Goal: Complete application form: Complete application form

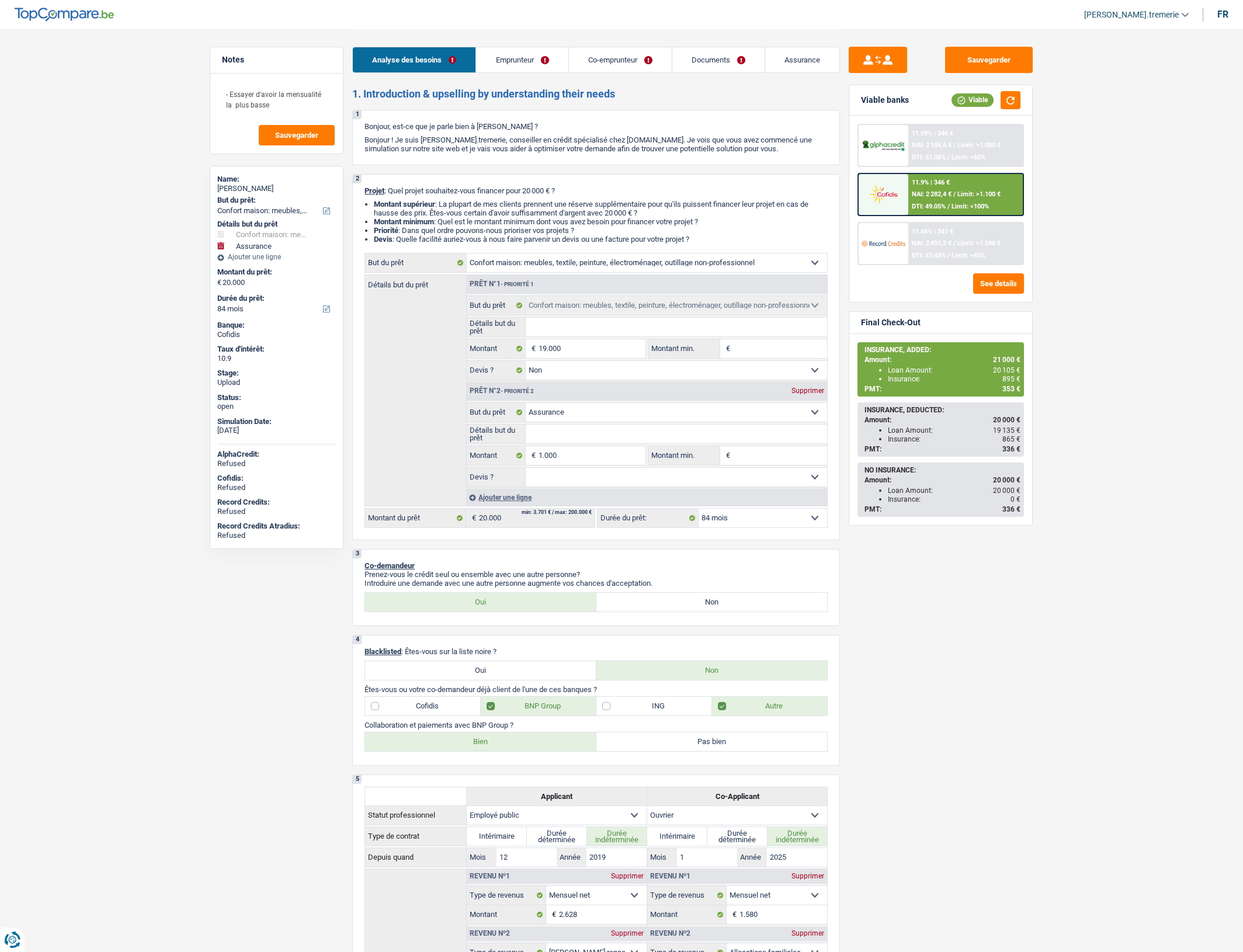
select select "household"
select select "insurance"
select select "84"
select select "household"
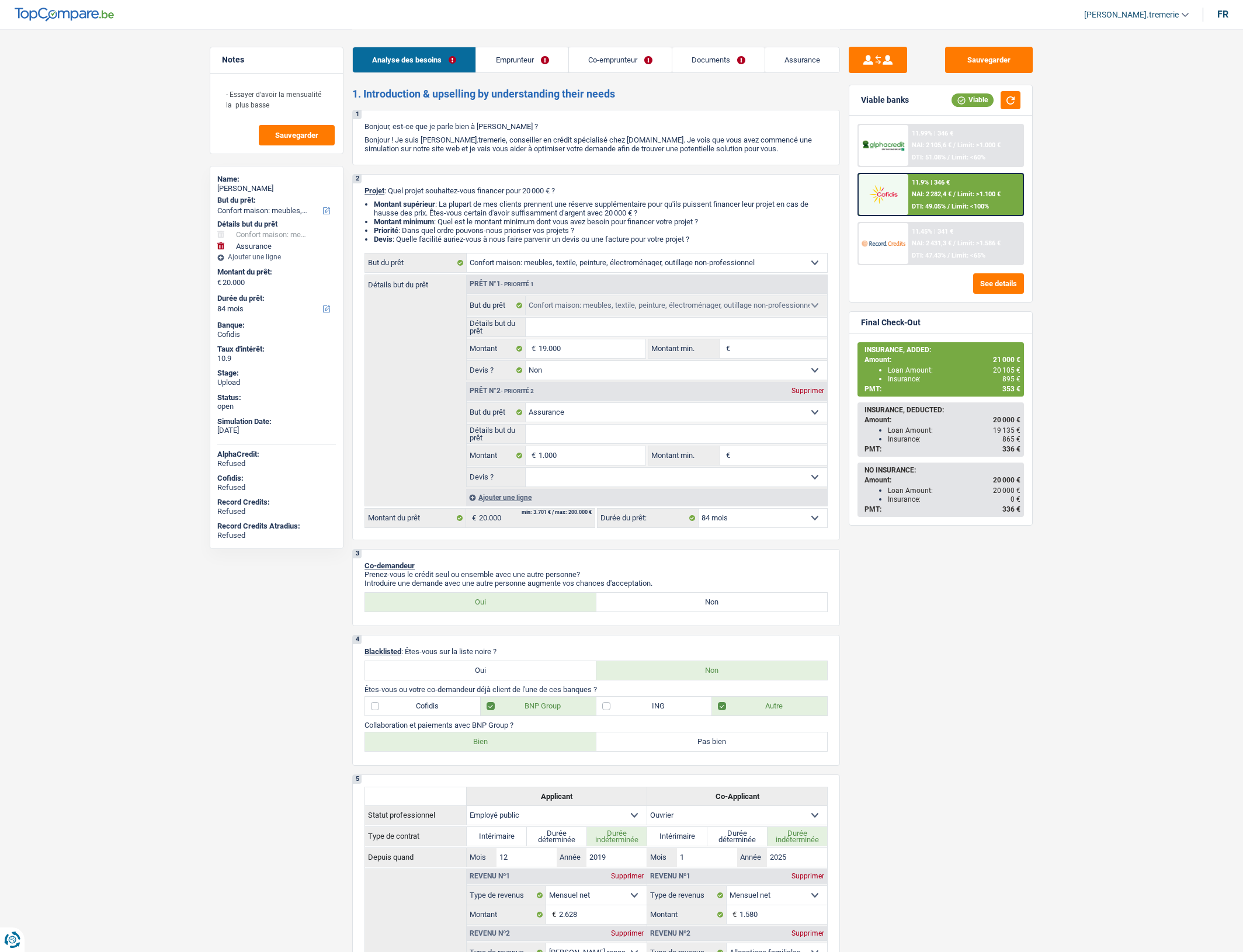
select select "household"
select select "false"
select select "insurance"
select select "84"
select select "publicEmployee"
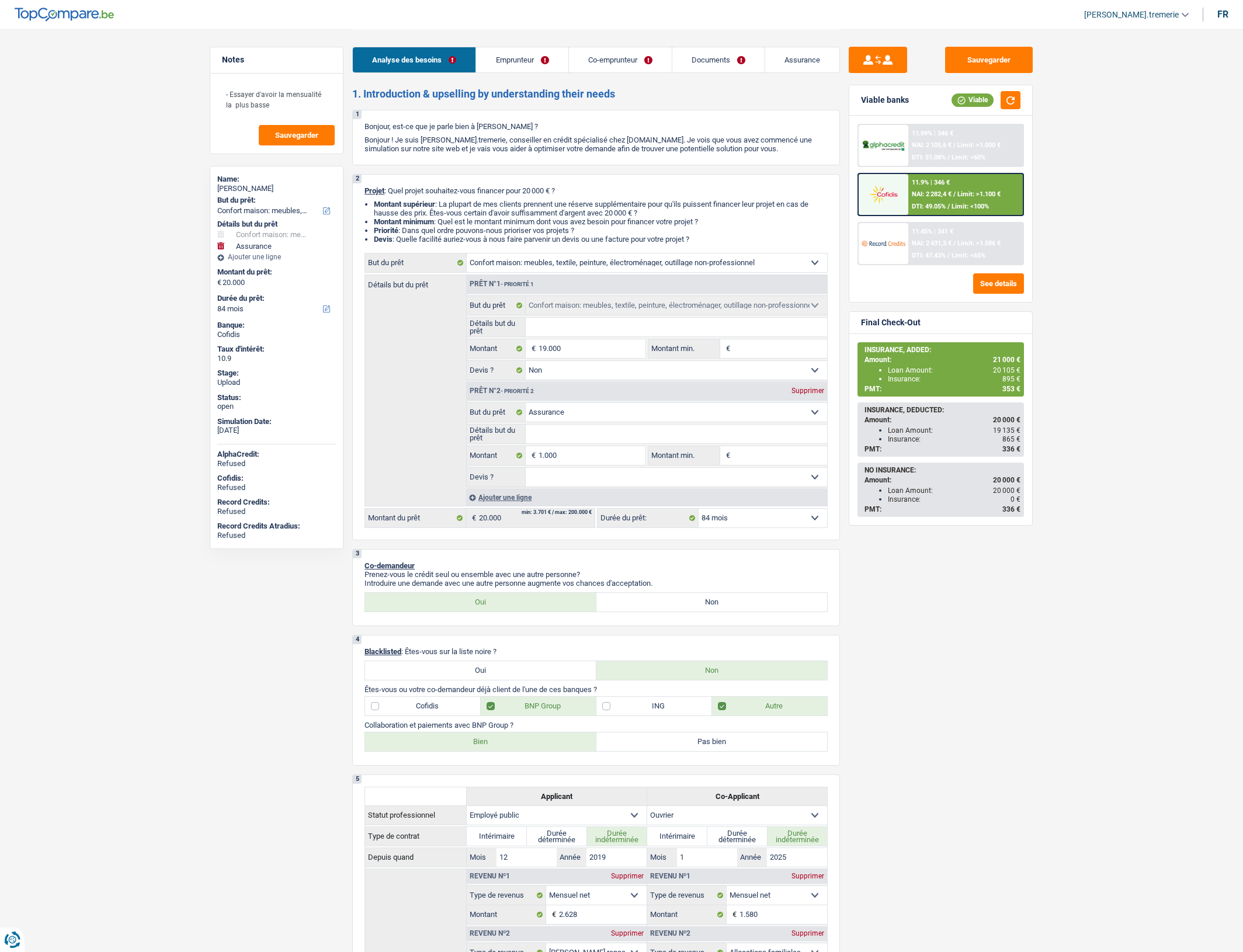
select select "worker"
select select "netSalary"
select select "mealVouchers"
select select "familyAllowances"
select select "netSalary"
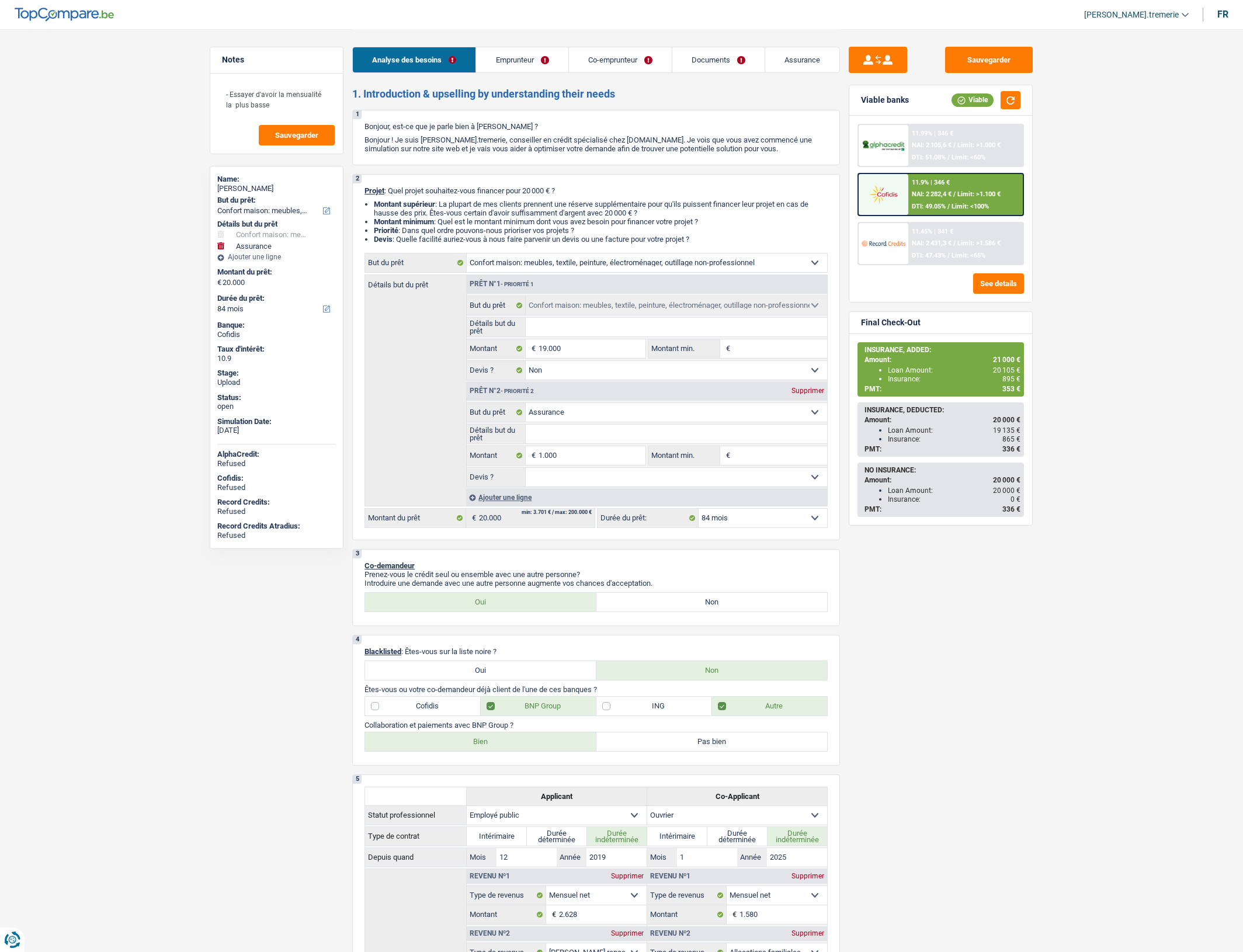
select select "familyAllowances"
select select "rents"
select select "personalLoan"
select select "loanRepayment"
select select "120"
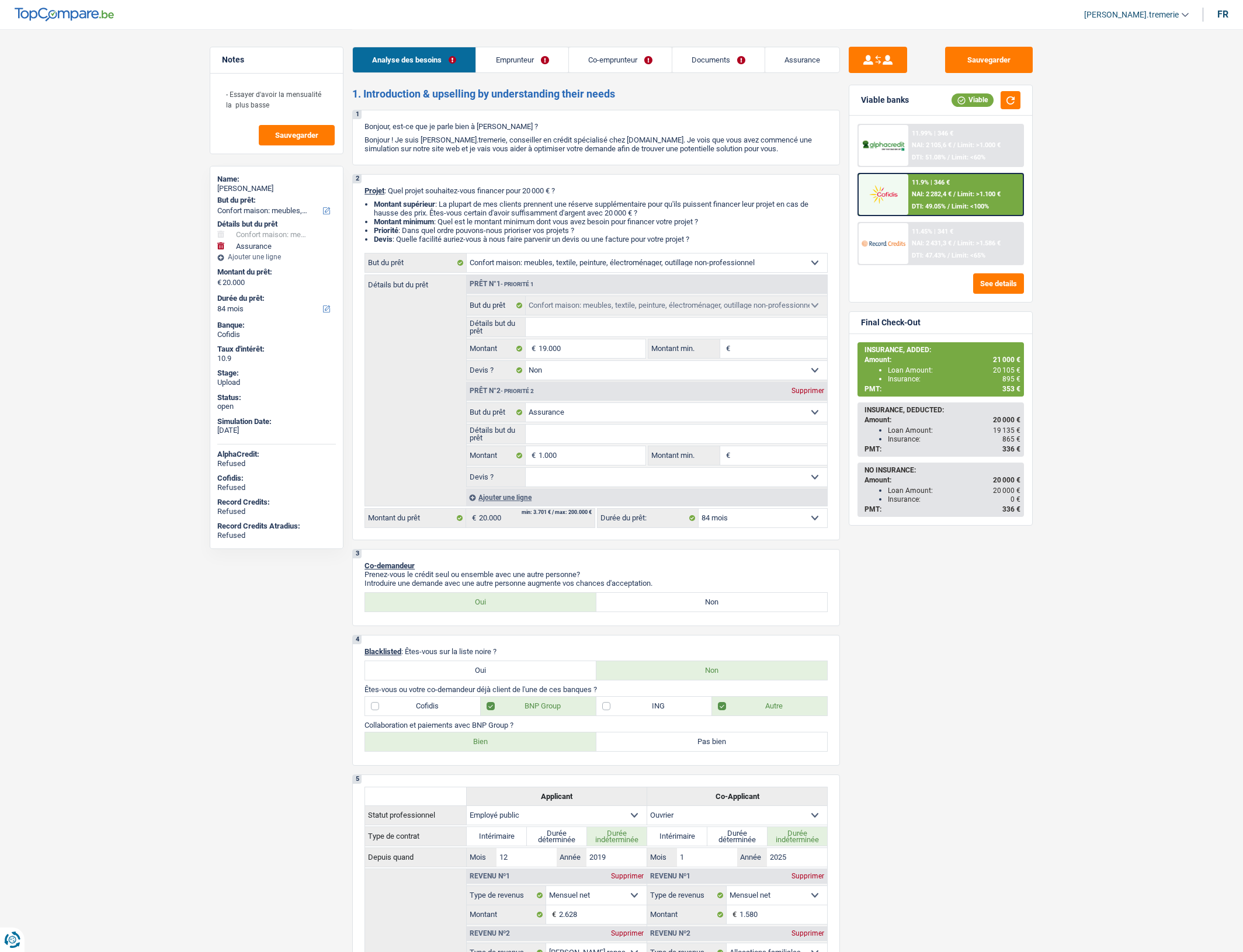
select select "household"
select select "false"
select select "insurance"
select select "84"
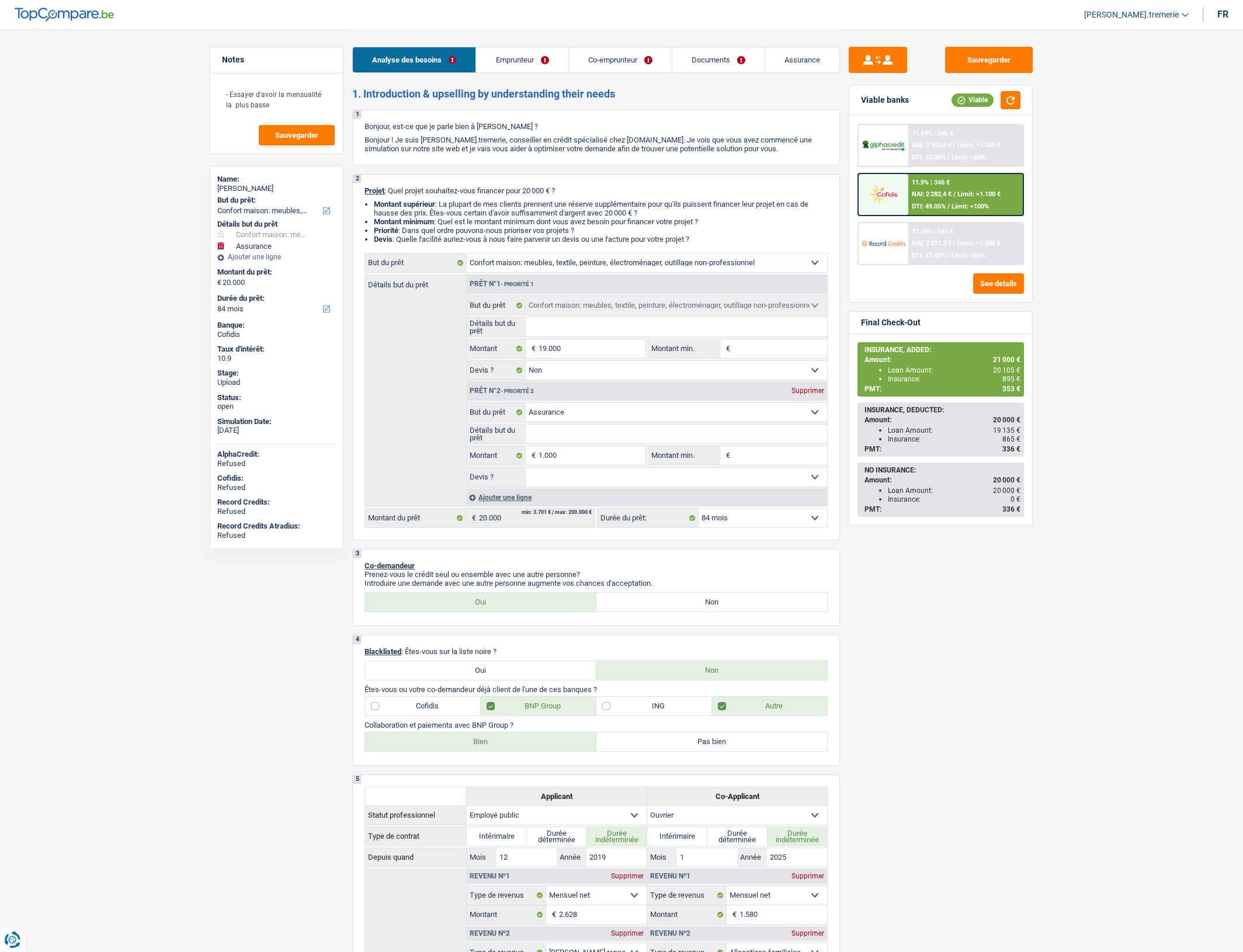
select select "rents"
select select "BE"
select select "personalLoan"
select select "loanRepayment"
select select "120"
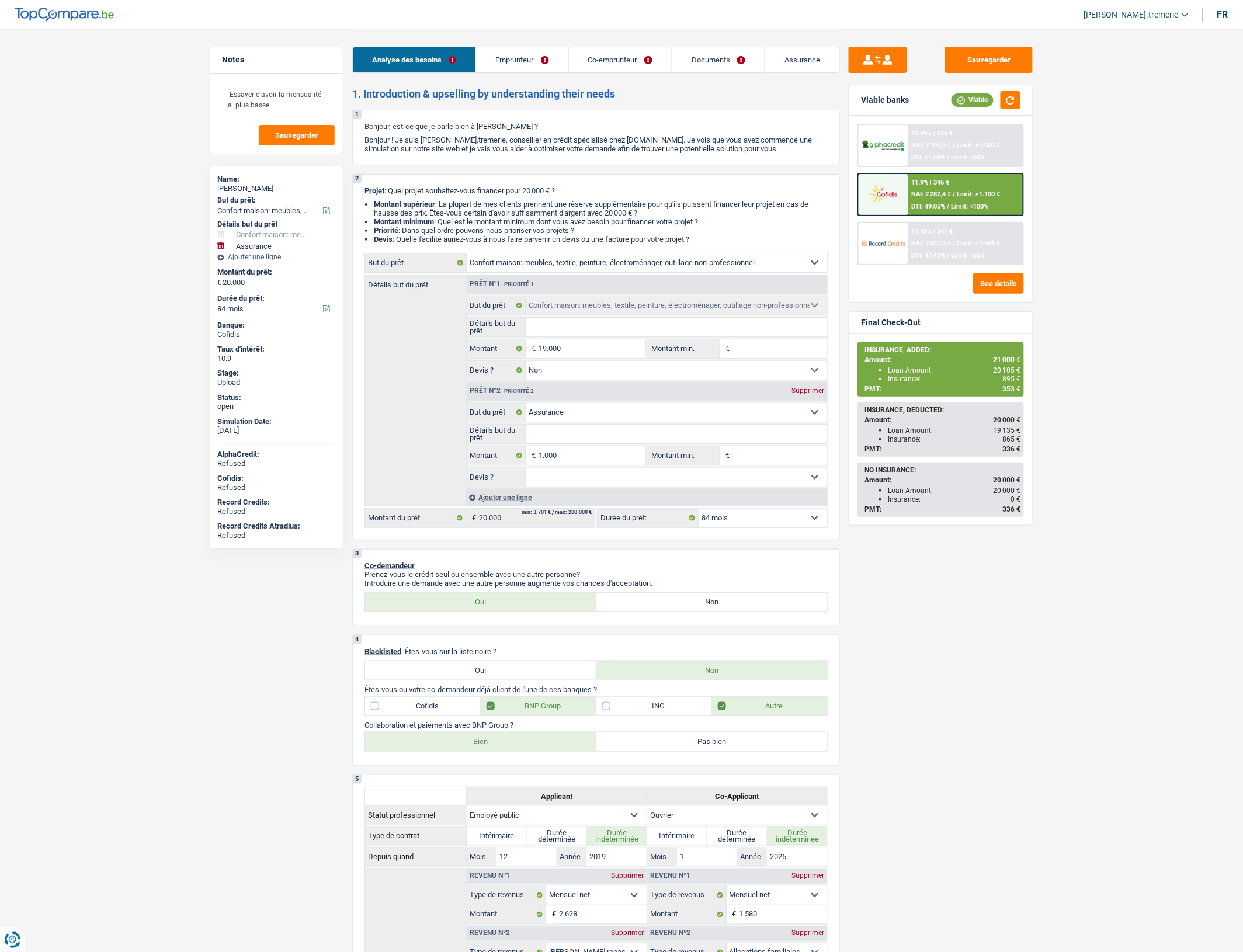
click at [518, 66] on link "Emprunteur" at bounding box center [522, 59] width 92 height 25
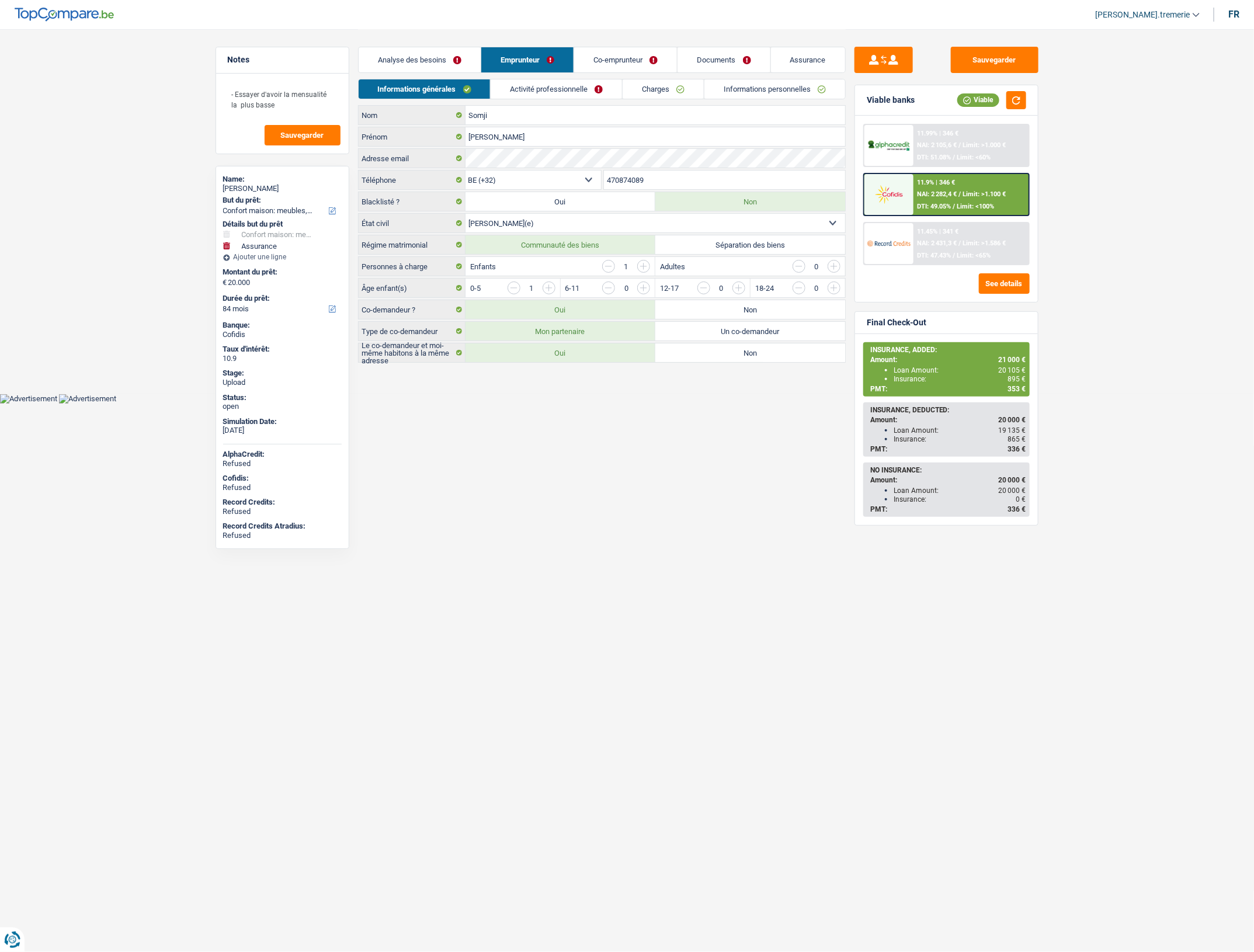
click at [726, 82] on link "Informations personnelles" at bounding box center [775, 90] width 141 height 20
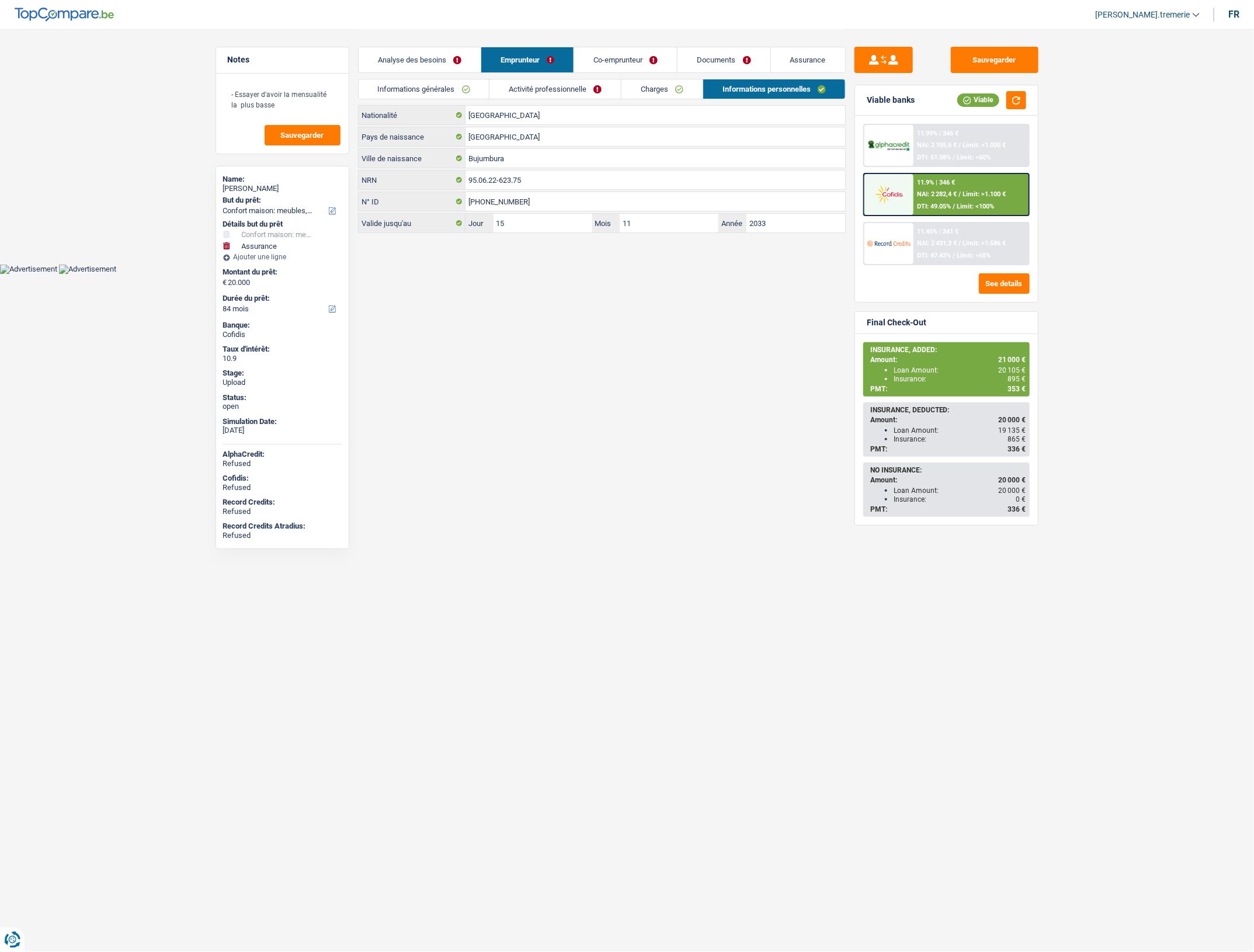
click at [677, 94] on link "Charges" at bounding box center [662, 90] width 81 height 20
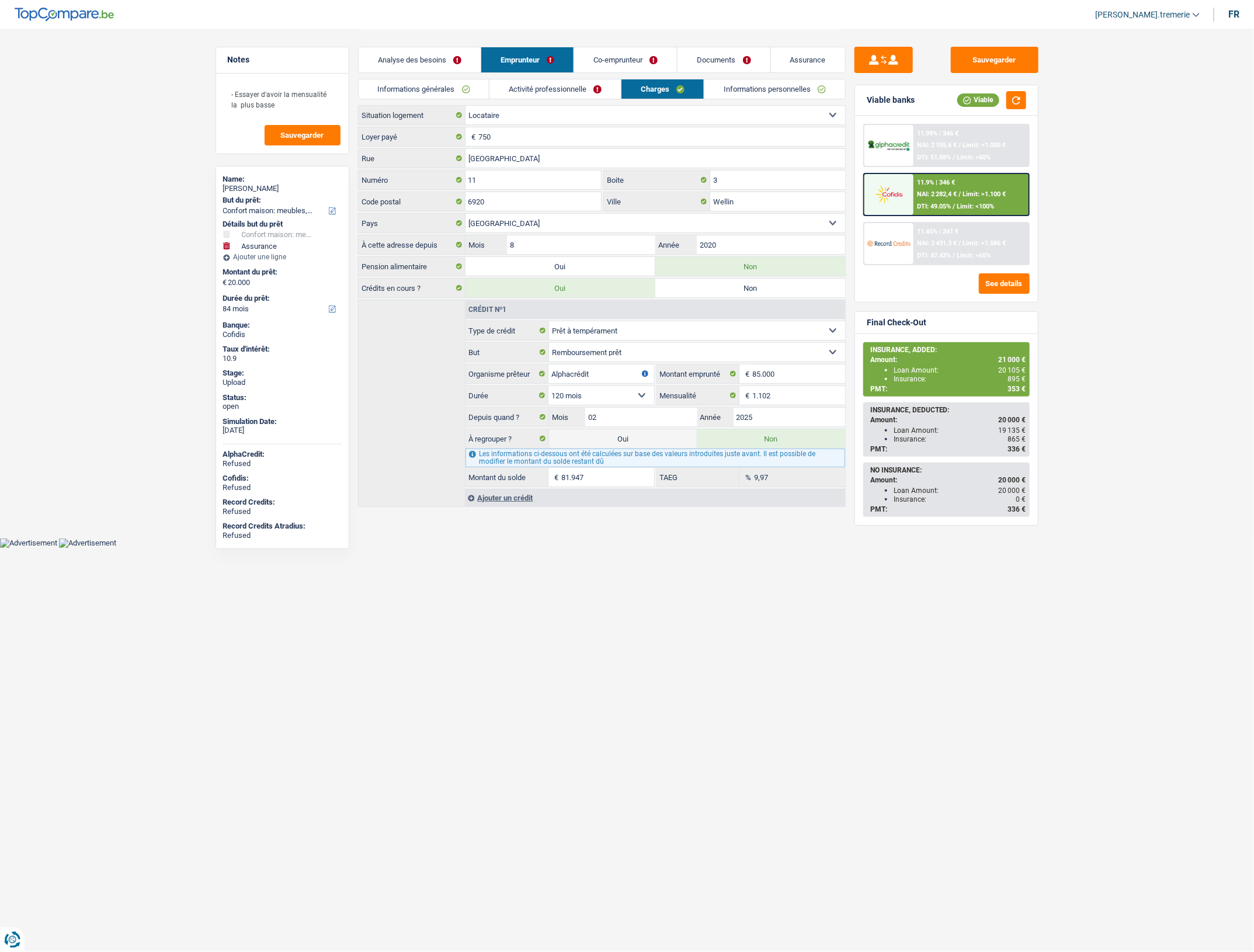
click at [644, 53] on link "Co-emprunteur" at bounding box center [625, 59] width 103 height 25
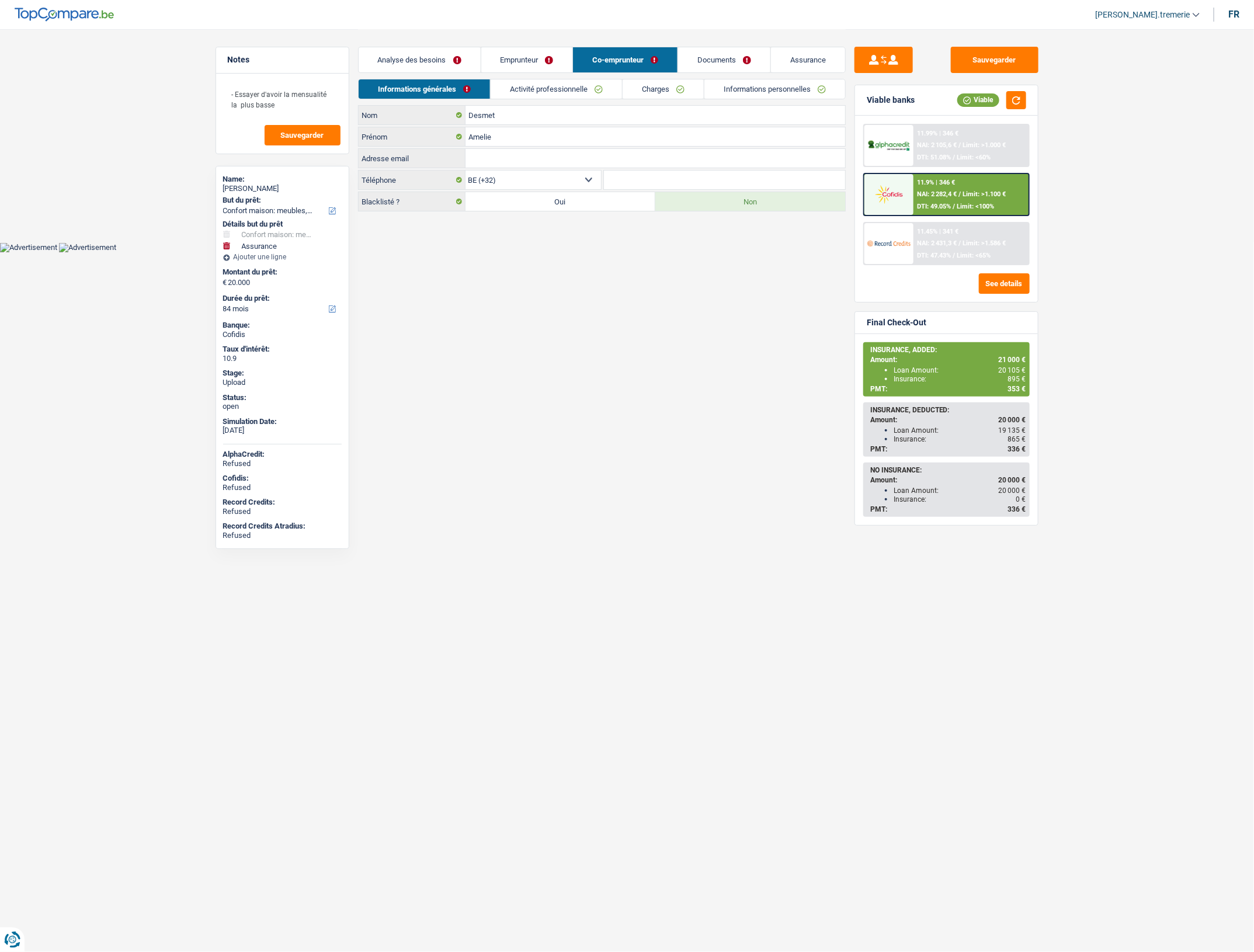
click at [641, 90] on link "Charges" at bounding box center [663, 90] width 81 height 20
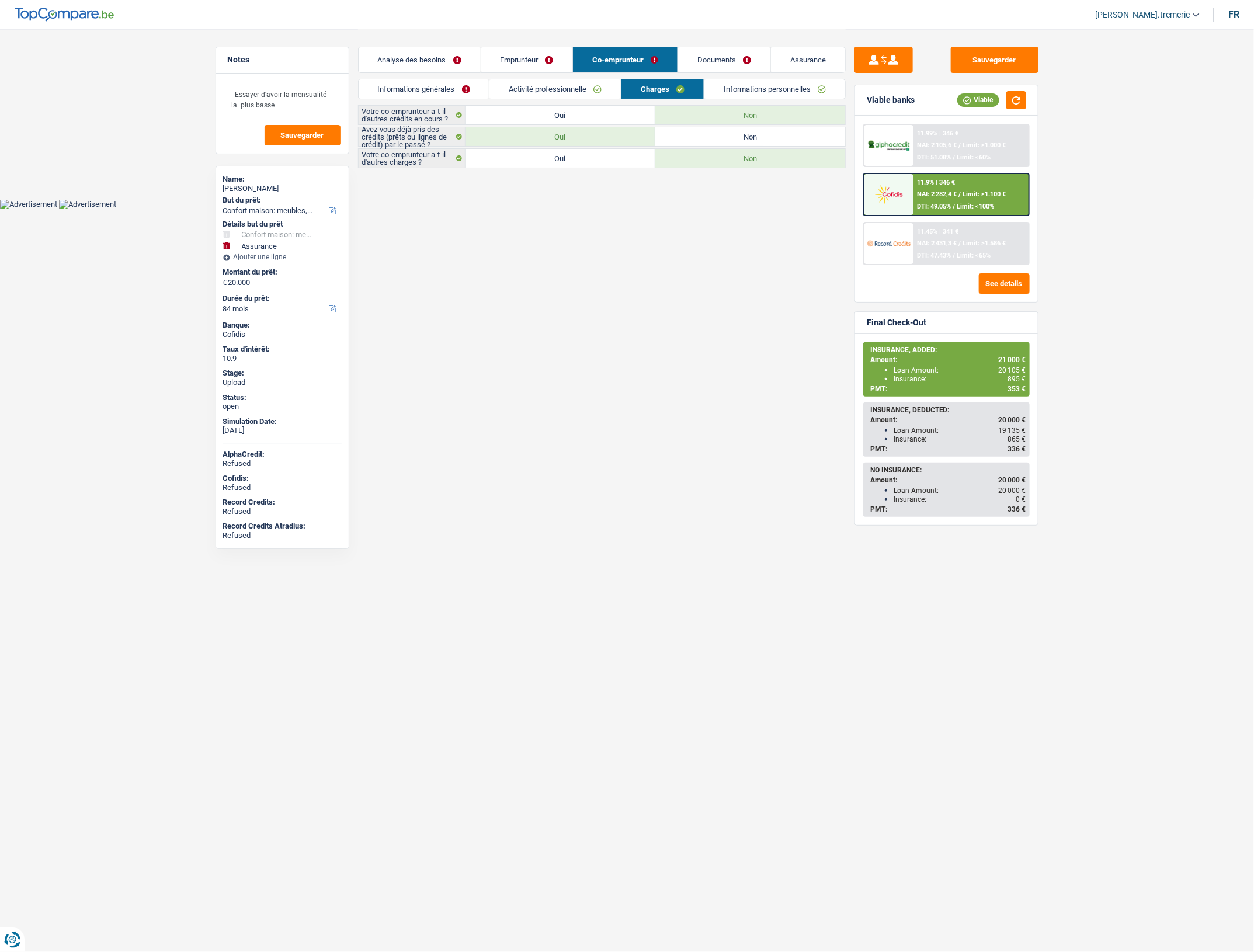
click at [528, 59] on link "Emprunteur" at bounding box center [528, 59] width 92 height 25
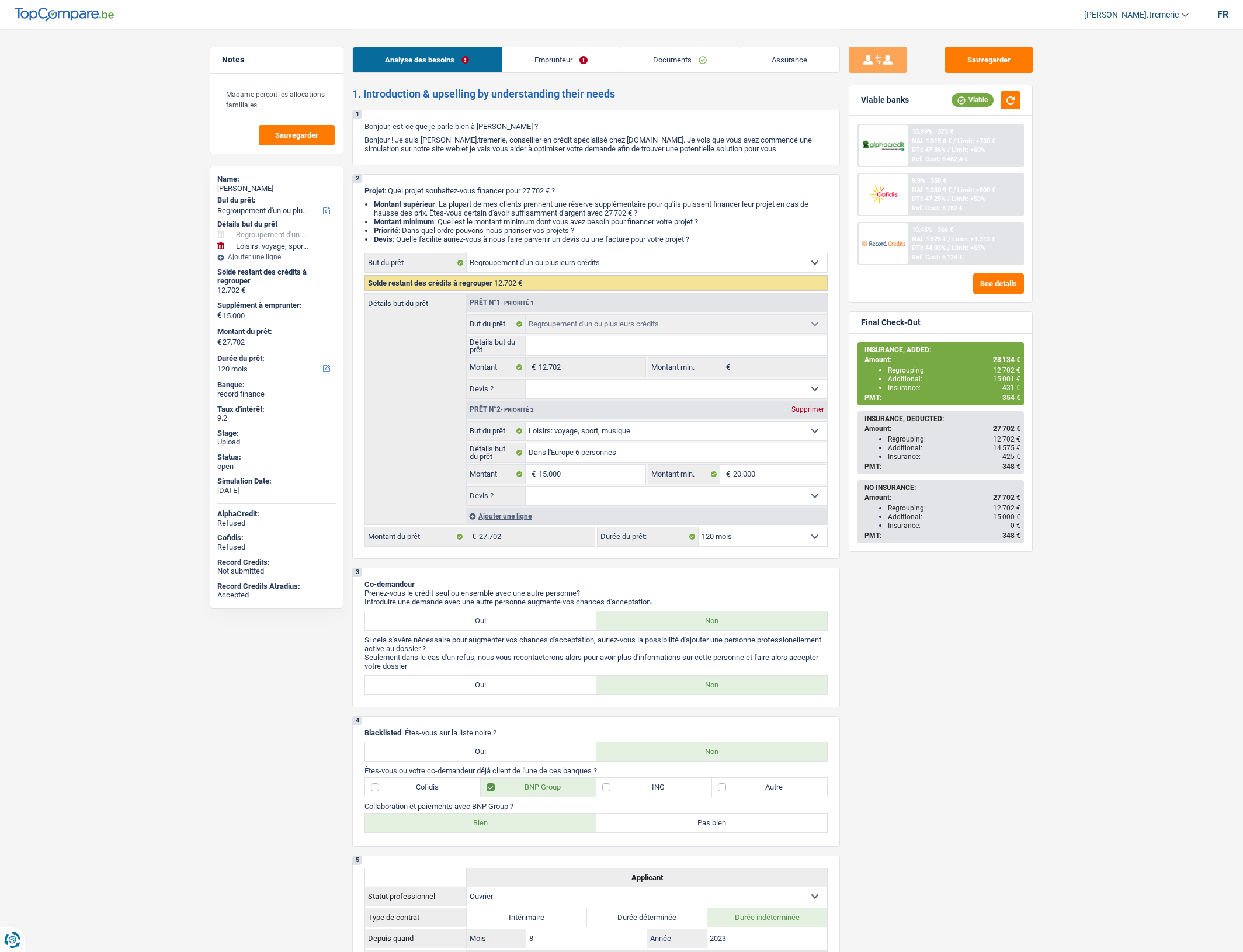
select select "refinancing"
select select "hobbies"
select select "120"
select select "refinancing"
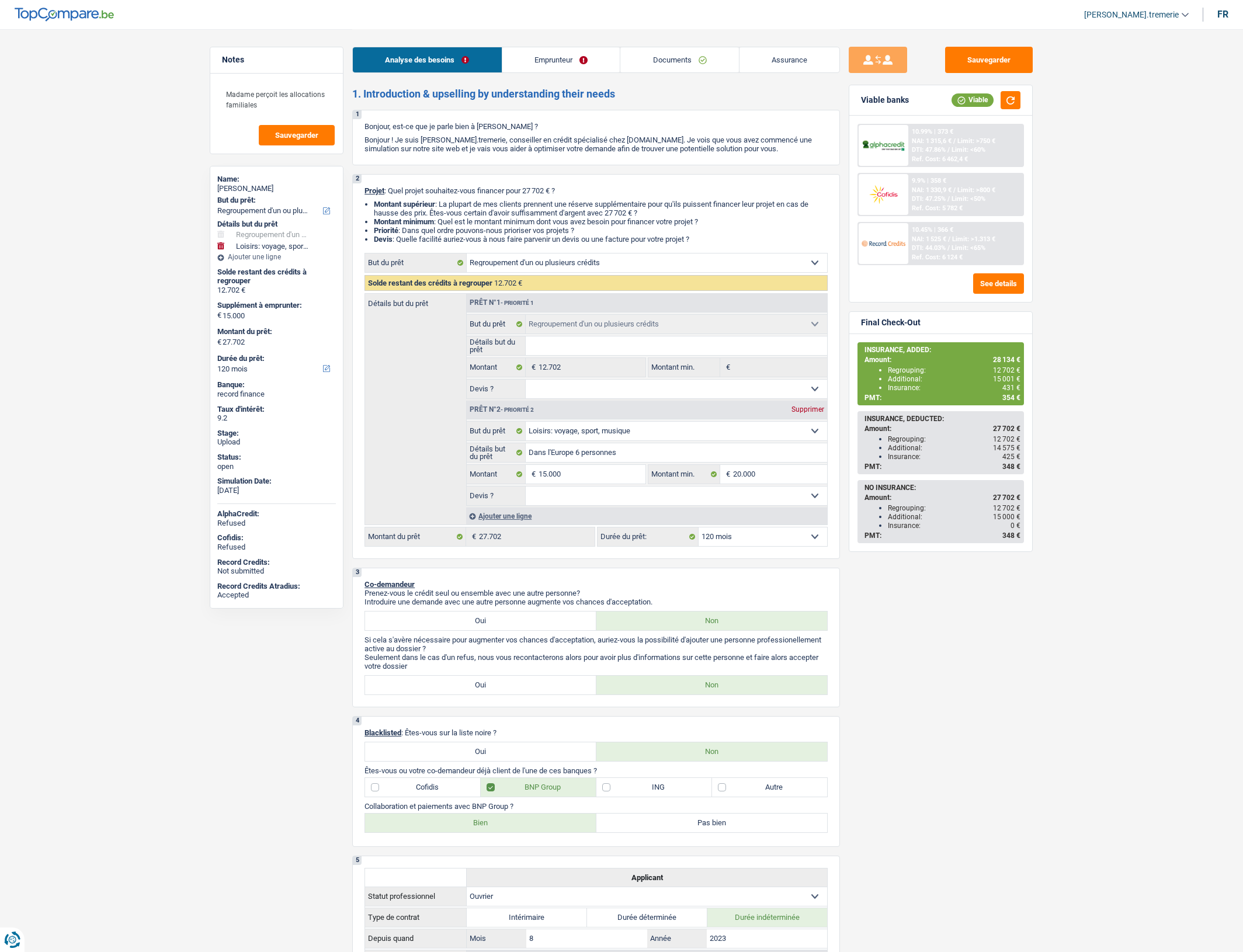
select select "refinancing"
select select "hobbies"
select select "120"
select select "worker"
select select "netSalary"
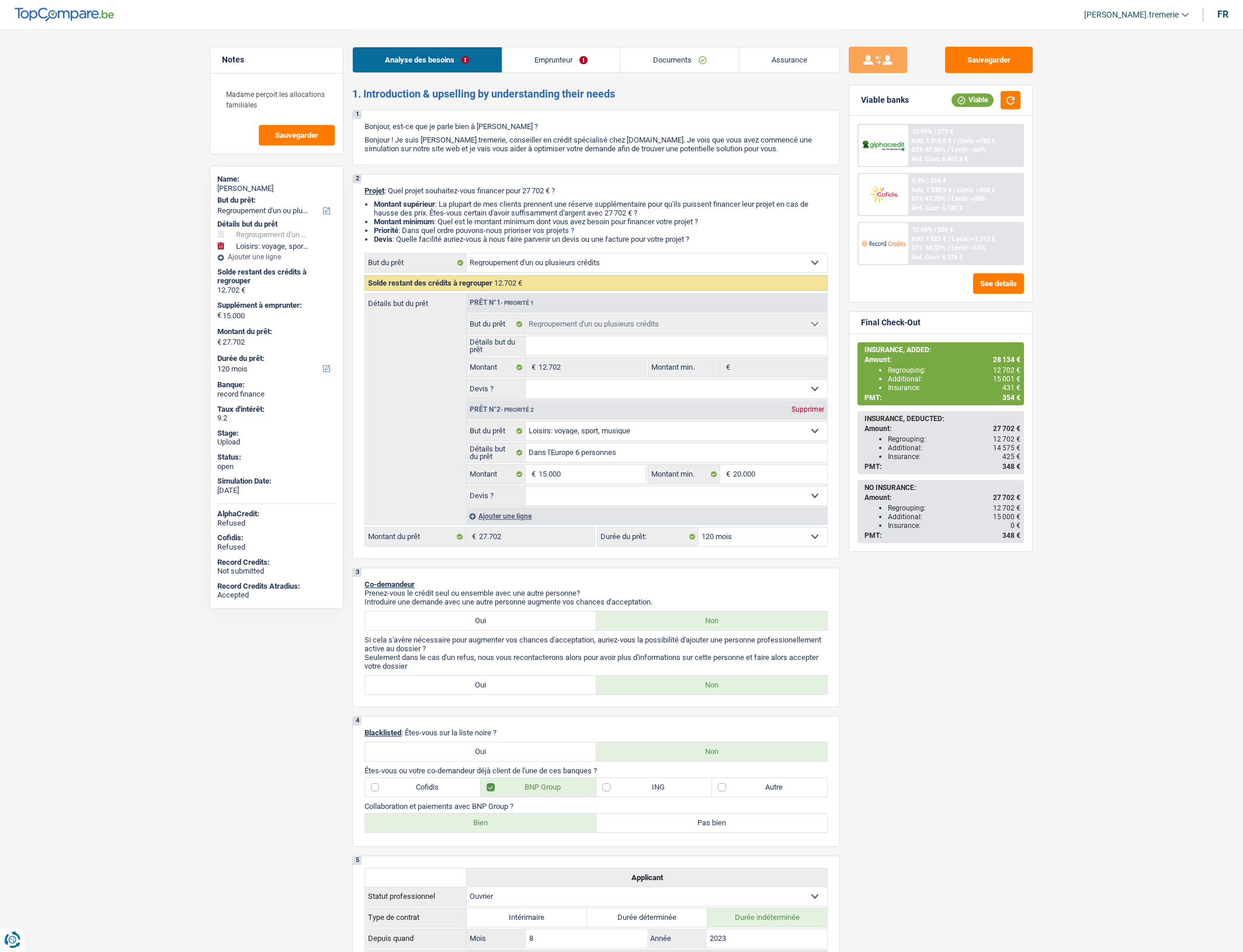
select select "familyAllowances"
select select "rents"
select select "creditConsolidation"
select select "48"
select select "cardOrCredit"
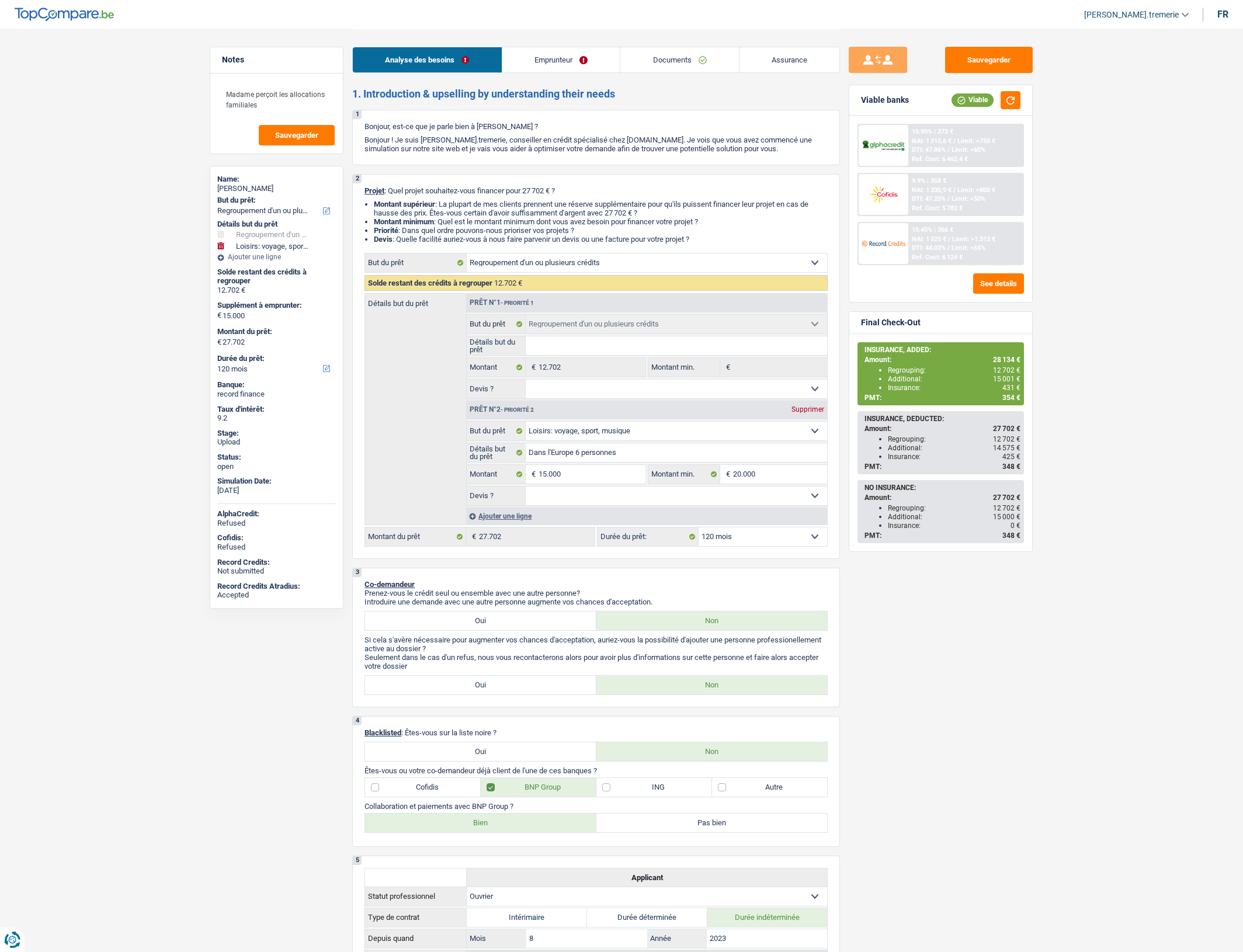
select select "refinancing"
select select "hobbies"
select select "120"
click at [512, 525] on div "Ajouter une ligne" at bounding box center [646, 516] width 361 height 17
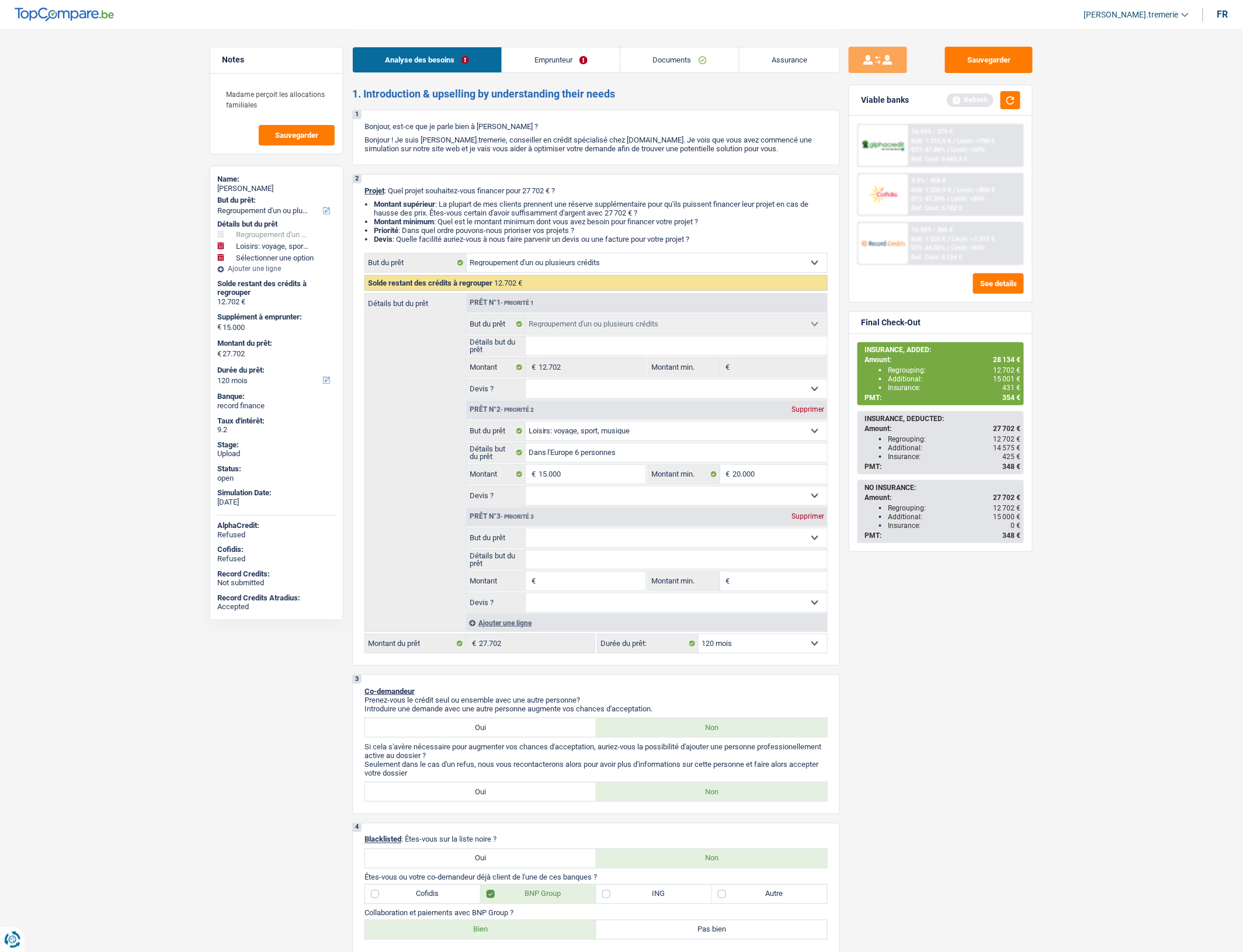
click at [555, 591] on input "Montant" at bounding box center [592, 581] width 107 height 19
type input "4"
type input "43"
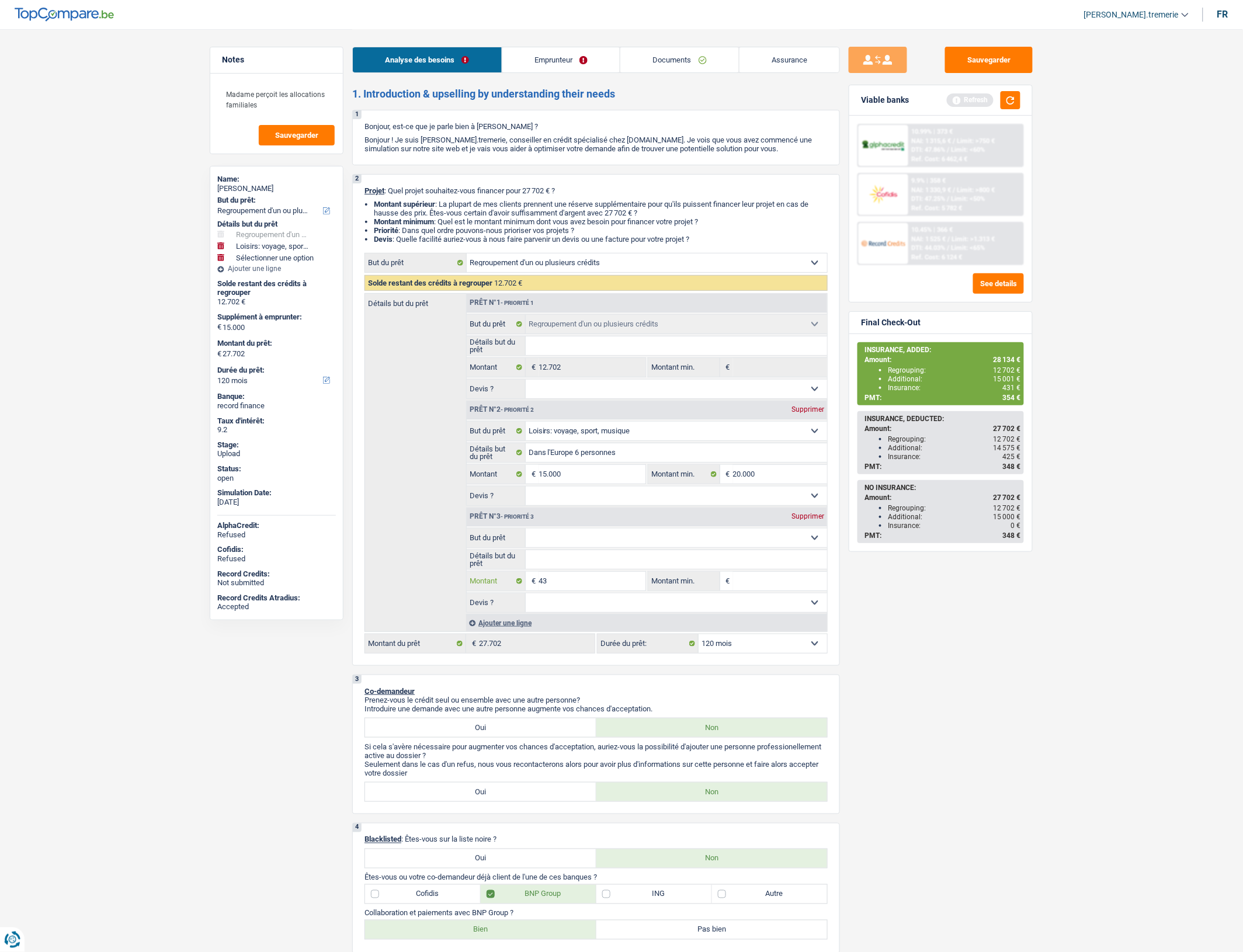
type input "431"
type input "15.431"
type input "28.133"
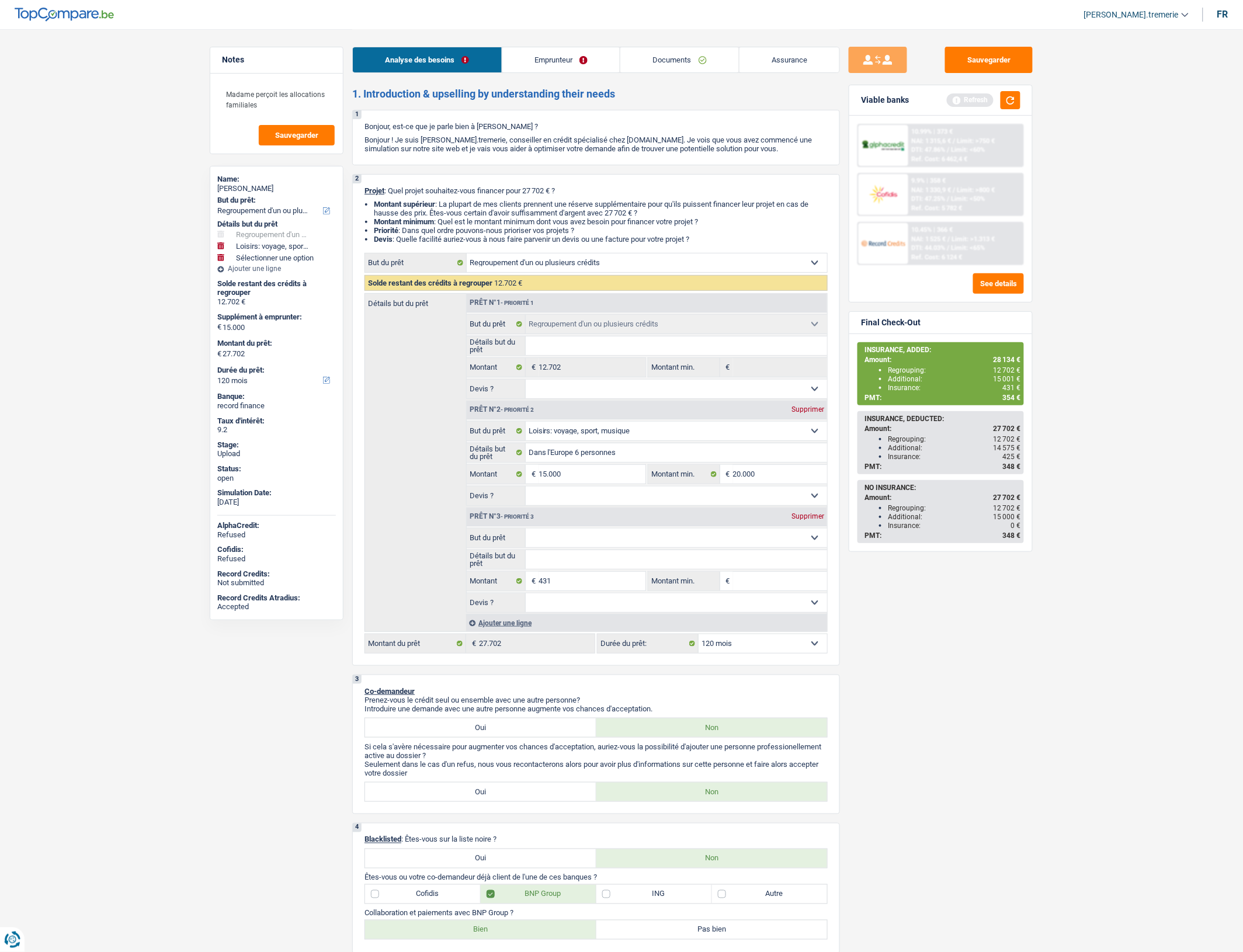
type input "28.133"
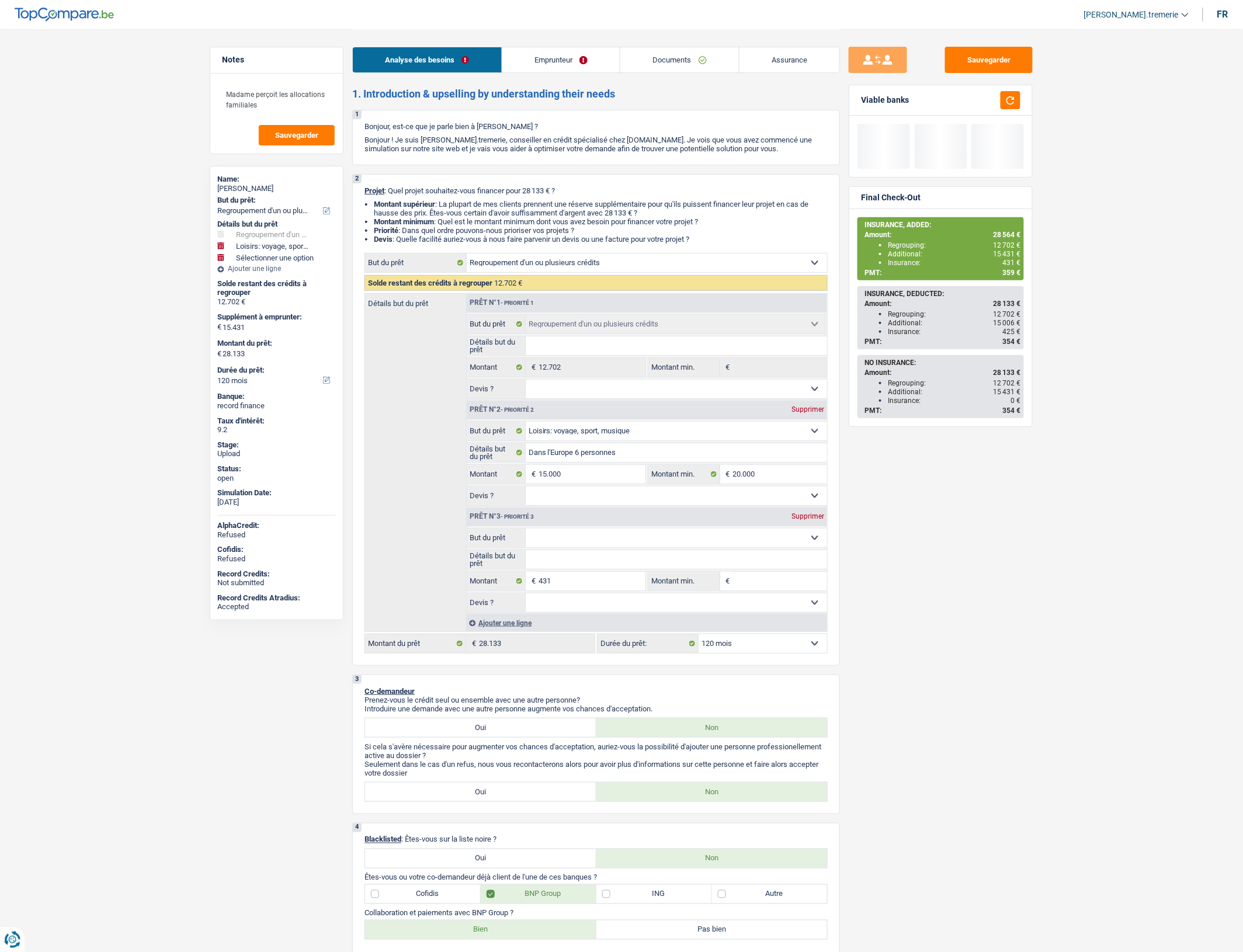
click at [930, 640] on div "Sauvegarder Viable banks Final Check-Out INSURANCE, ADDED: Amount: 28 564 € Reg…" at bounding box center [941, 490] width 202 height 887
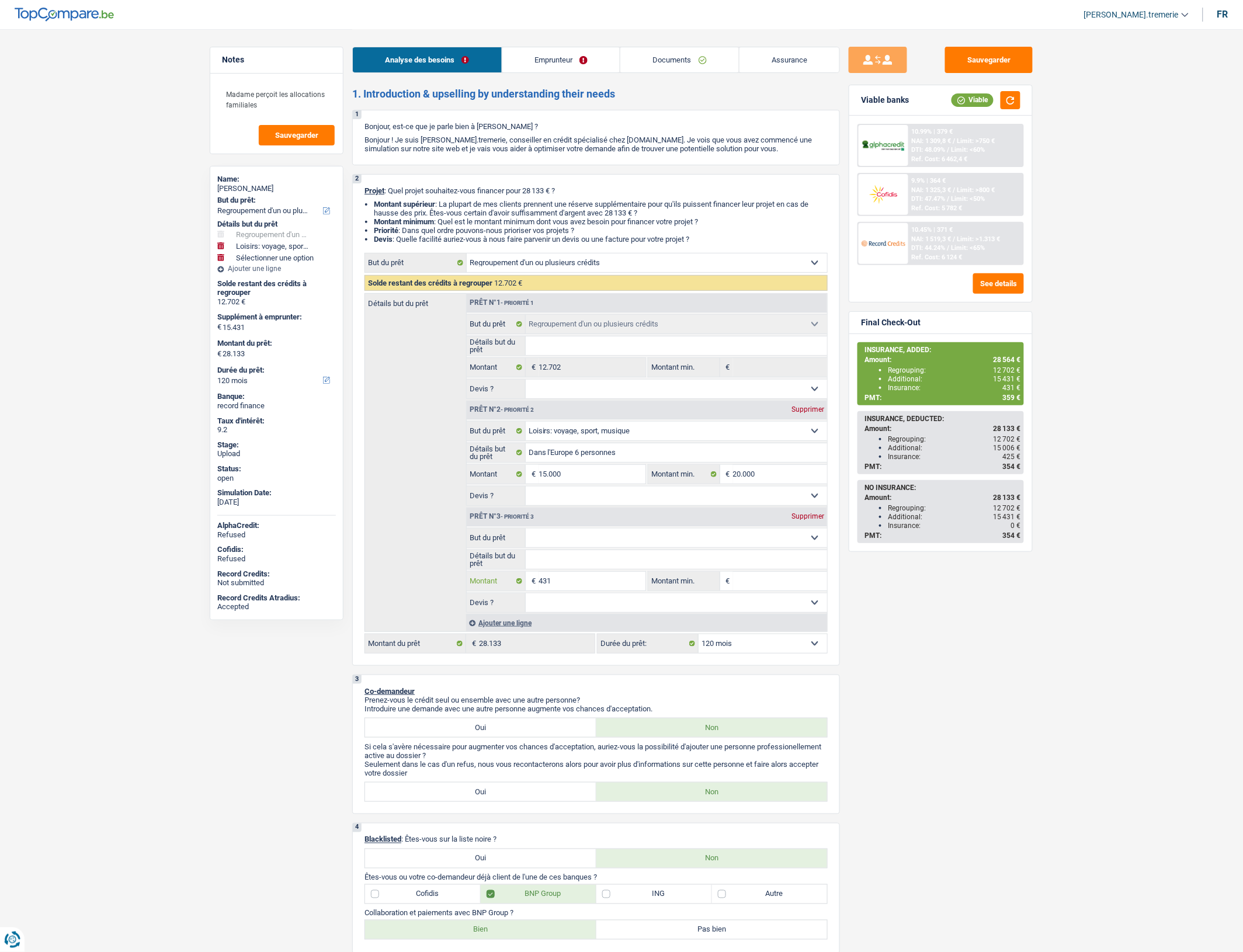
click at [603, 591] on input "431" at bounding box center [592, 581] width 107 height 19
type input "43"
type input "432"
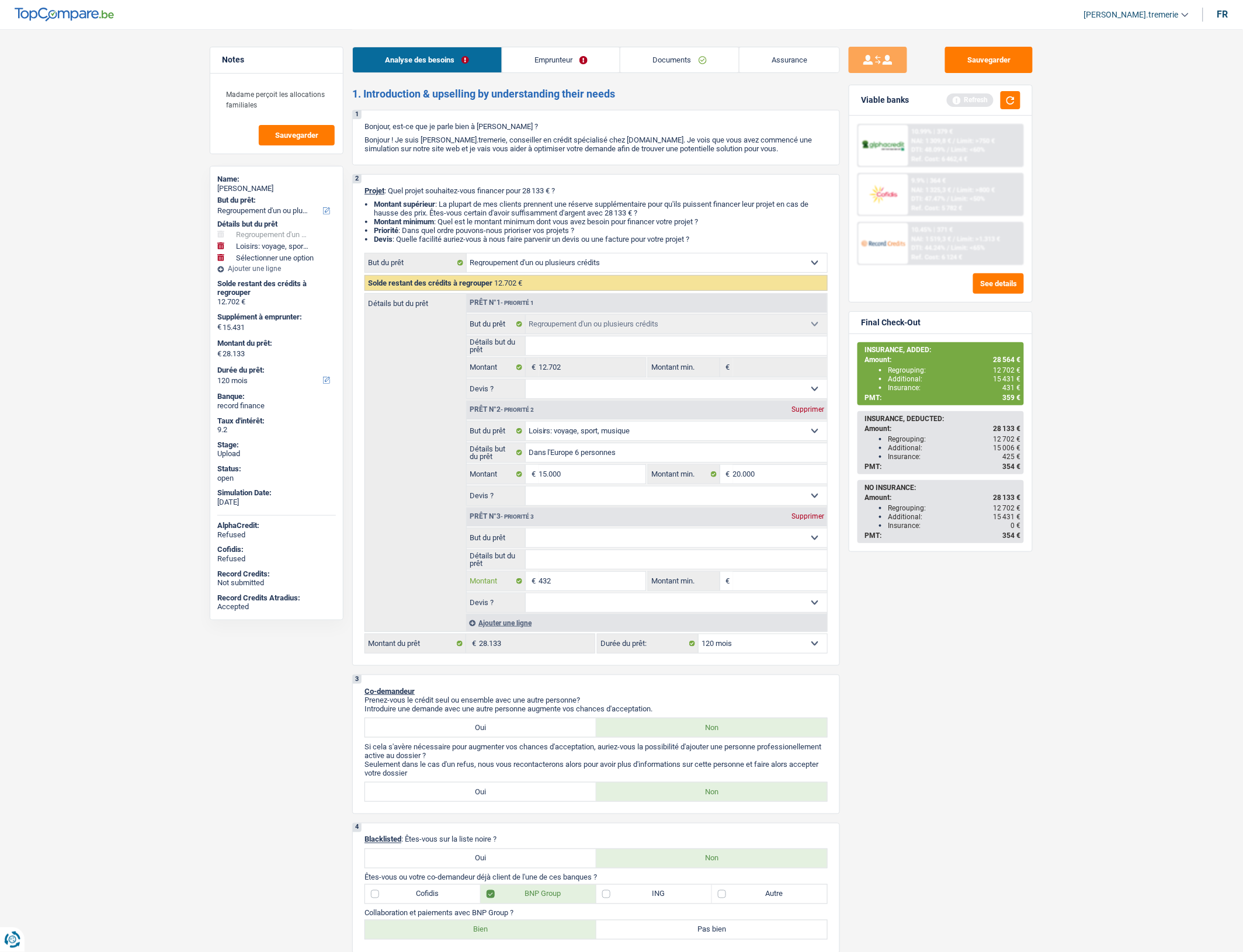
type input "432"
type input "15.432"
type input "28.134"
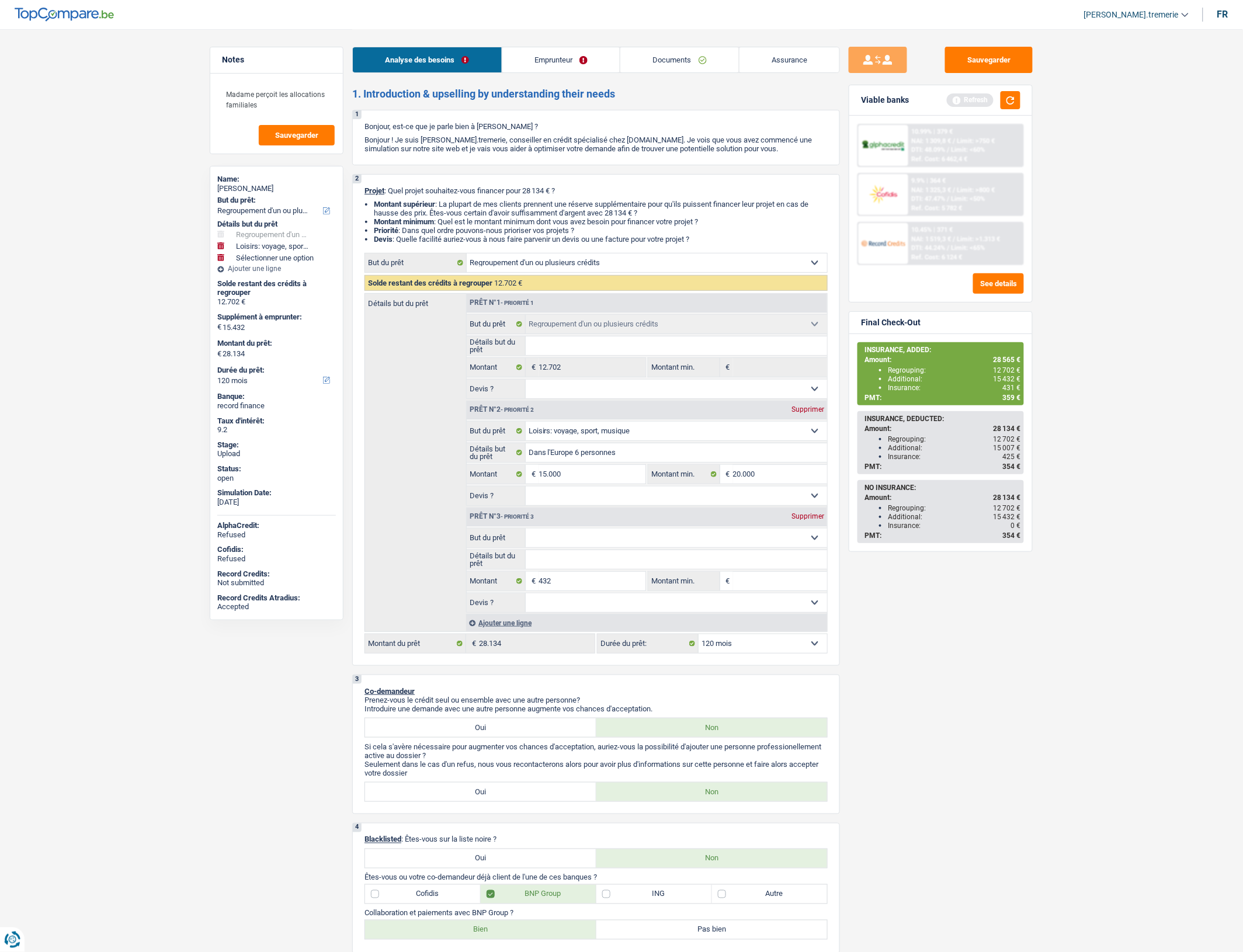
click at [974, 622] on div "Sauvegarder Viable banks Refresh 10.99% | 379 € NAI: 1 309,8 € / Limit: >750 € …" at bounding box center [941, 490] width 202 height 887
click at [786, 652] on select "12 mois 18 mois 24 mois 30 mois 36 mois 42 mois 48 mois 60 mois 72 mois 84 mois…" at bounding box center [762, 643] width 129 height 19
select select "84"
click at [698, 646] on select "12 mois 18 mois 24 mois 30 mois 36 mois 42 mois 48 mois 60 mois 72 mois 84 mois…" at bounding box center [762, 643] width 129 height 19
select select "84"
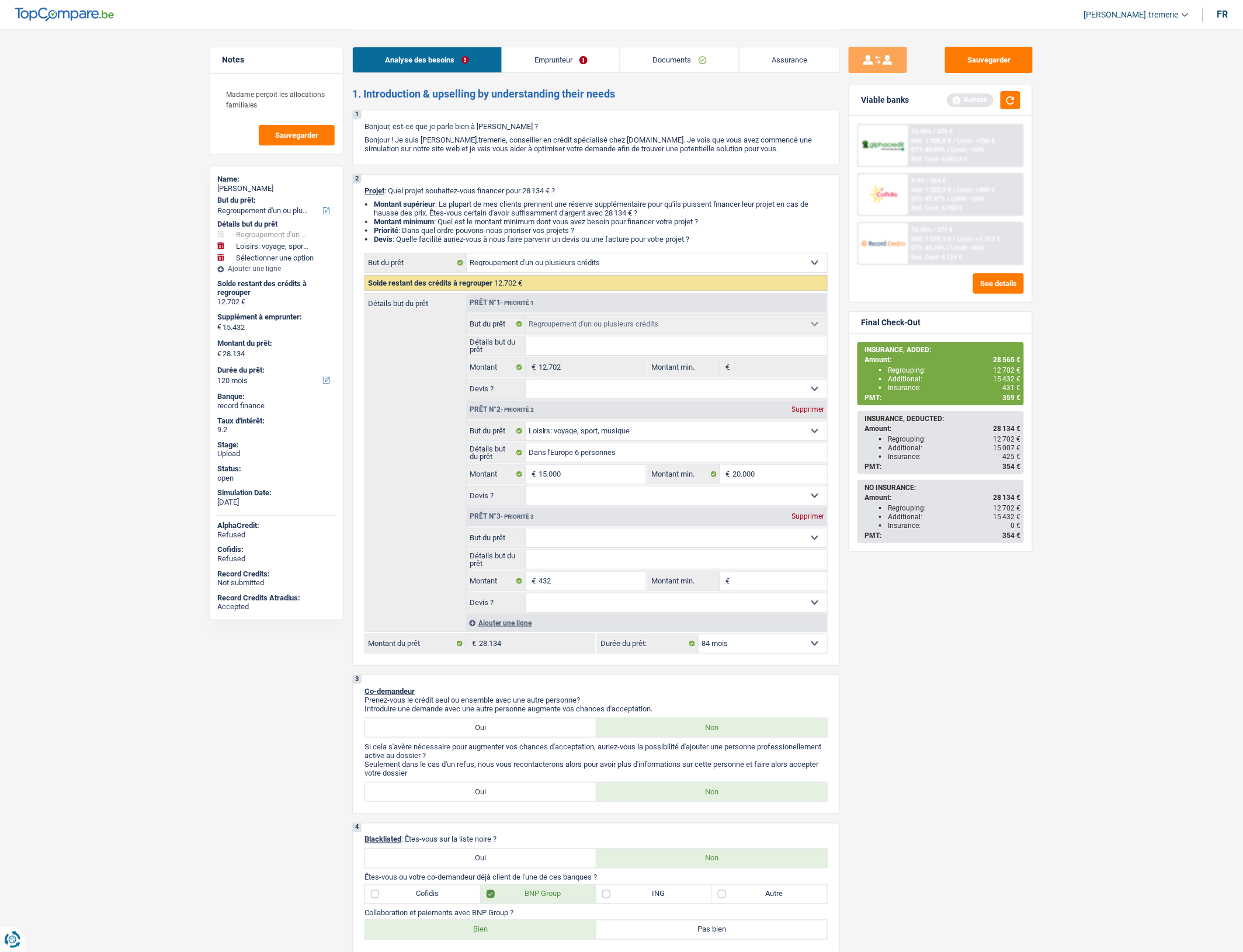
select select "84"
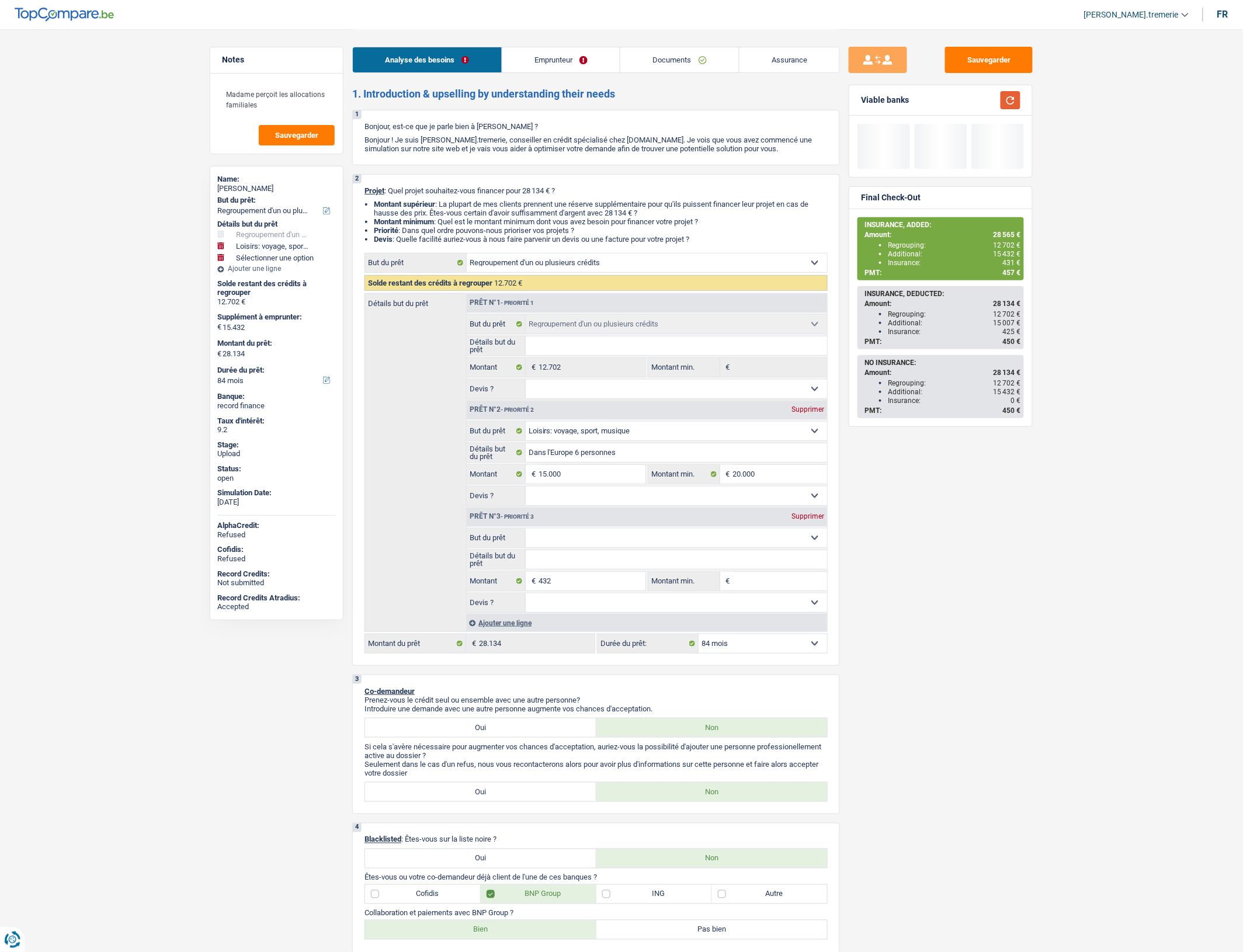
click at [1009, 102] on button "button" at bounding box center [1011, 100] width 20 height 18
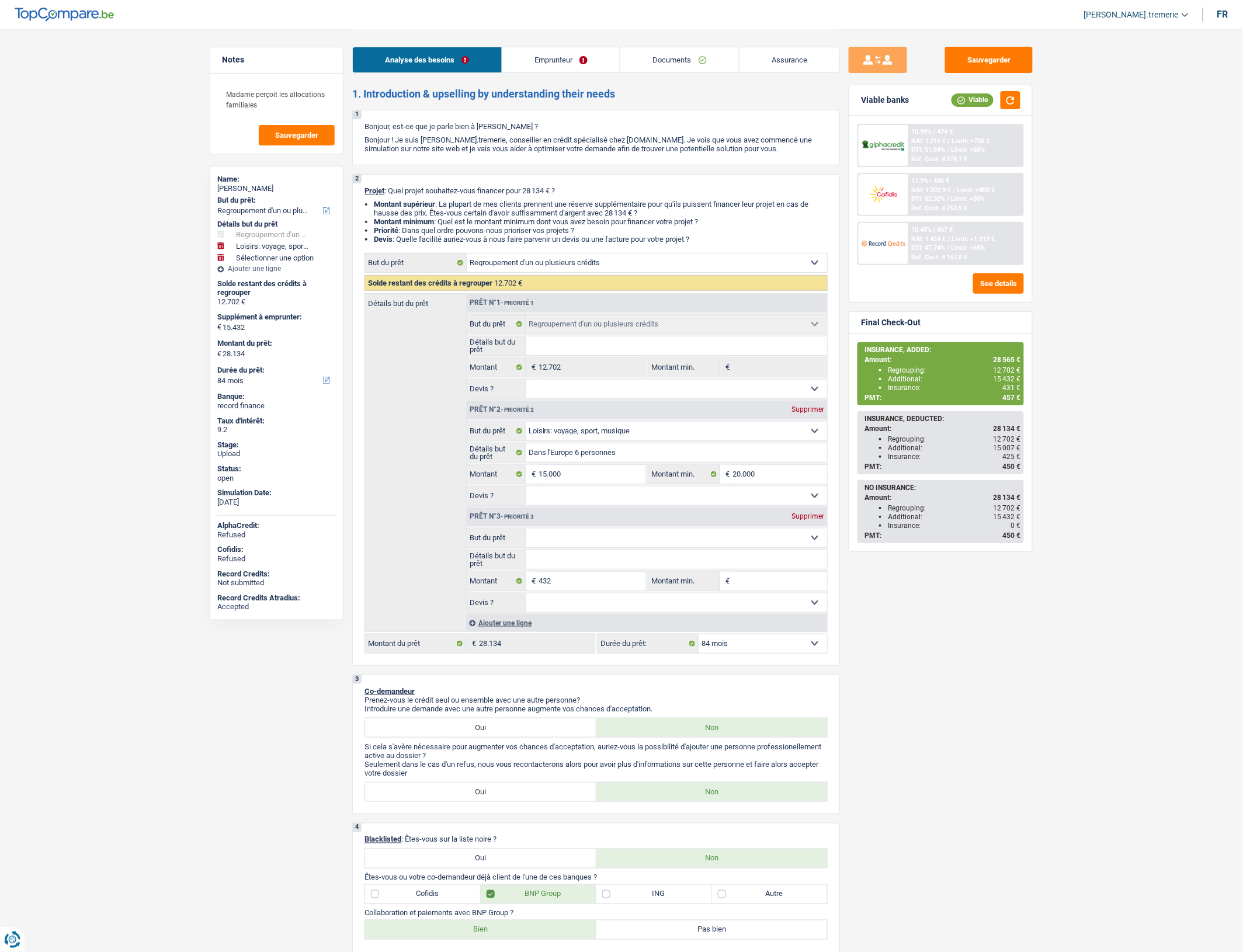
click at [944, 247] on span "DTI: 47.74%" at bounding box center [928, 248] width 34 height 8
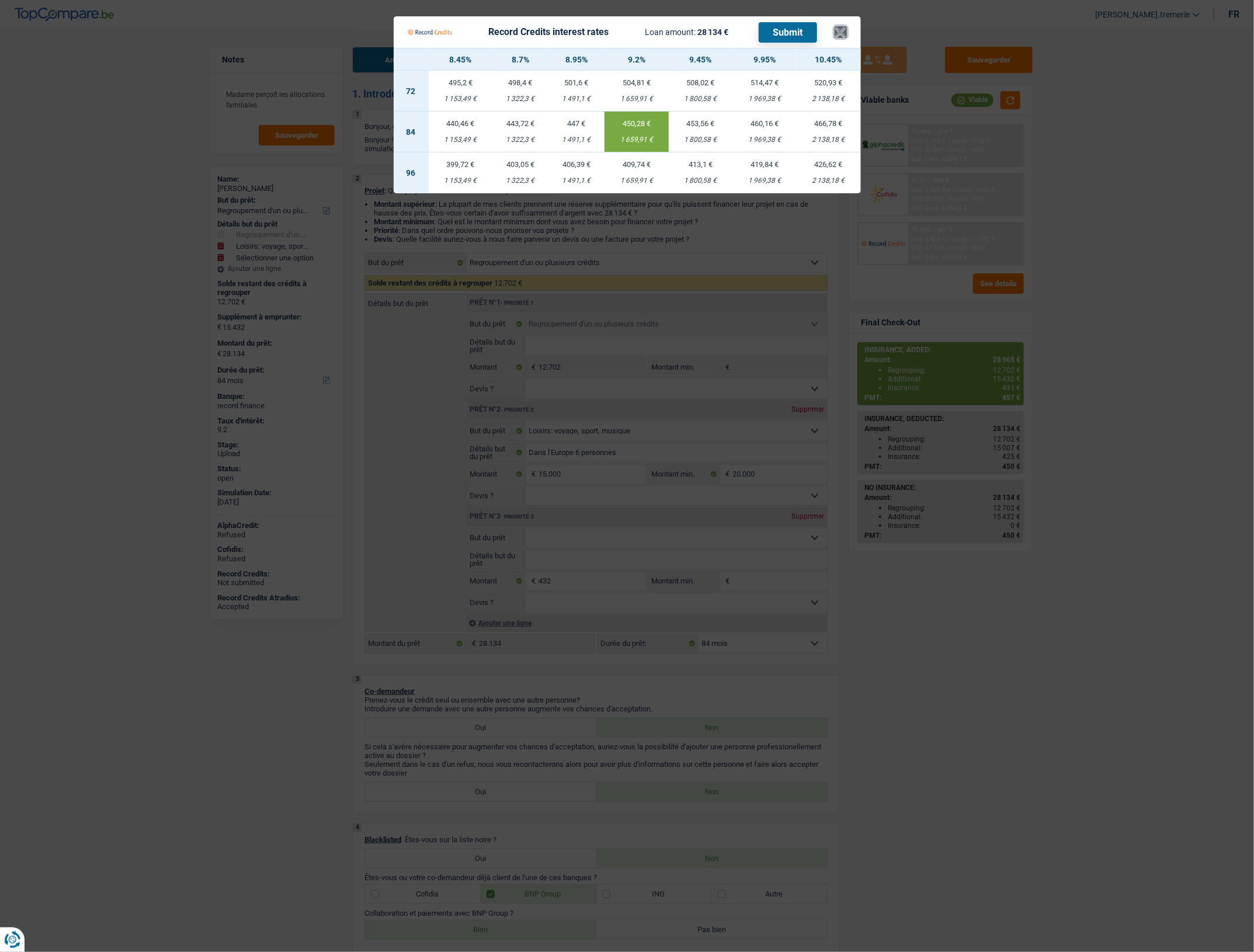
click at [839, 34] on button "×" at bounding box center [841, 32] width 12 height 12
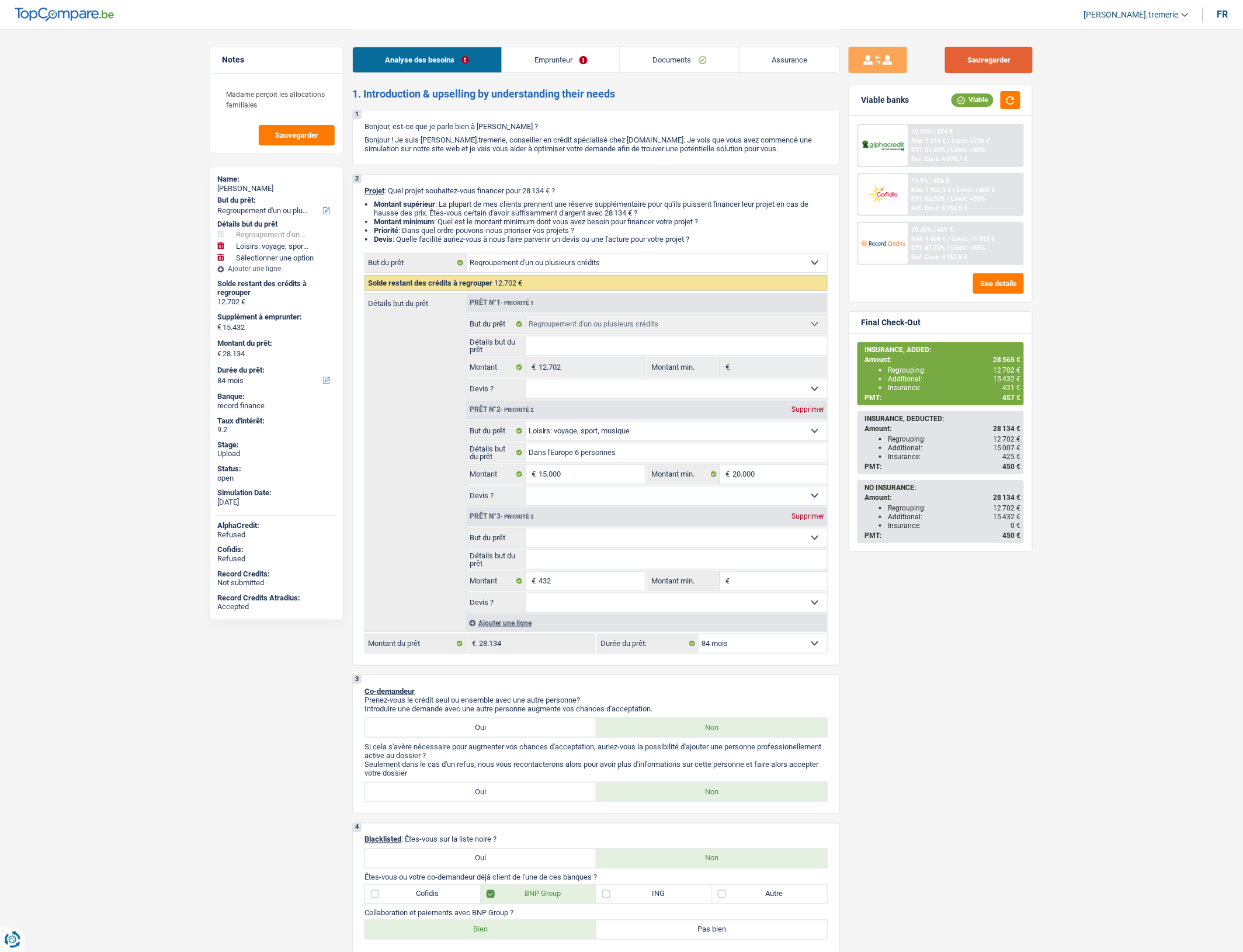
click at [971, 59] on button "Sauvegarder" at bounding box center [989, 59] width 87 height 26
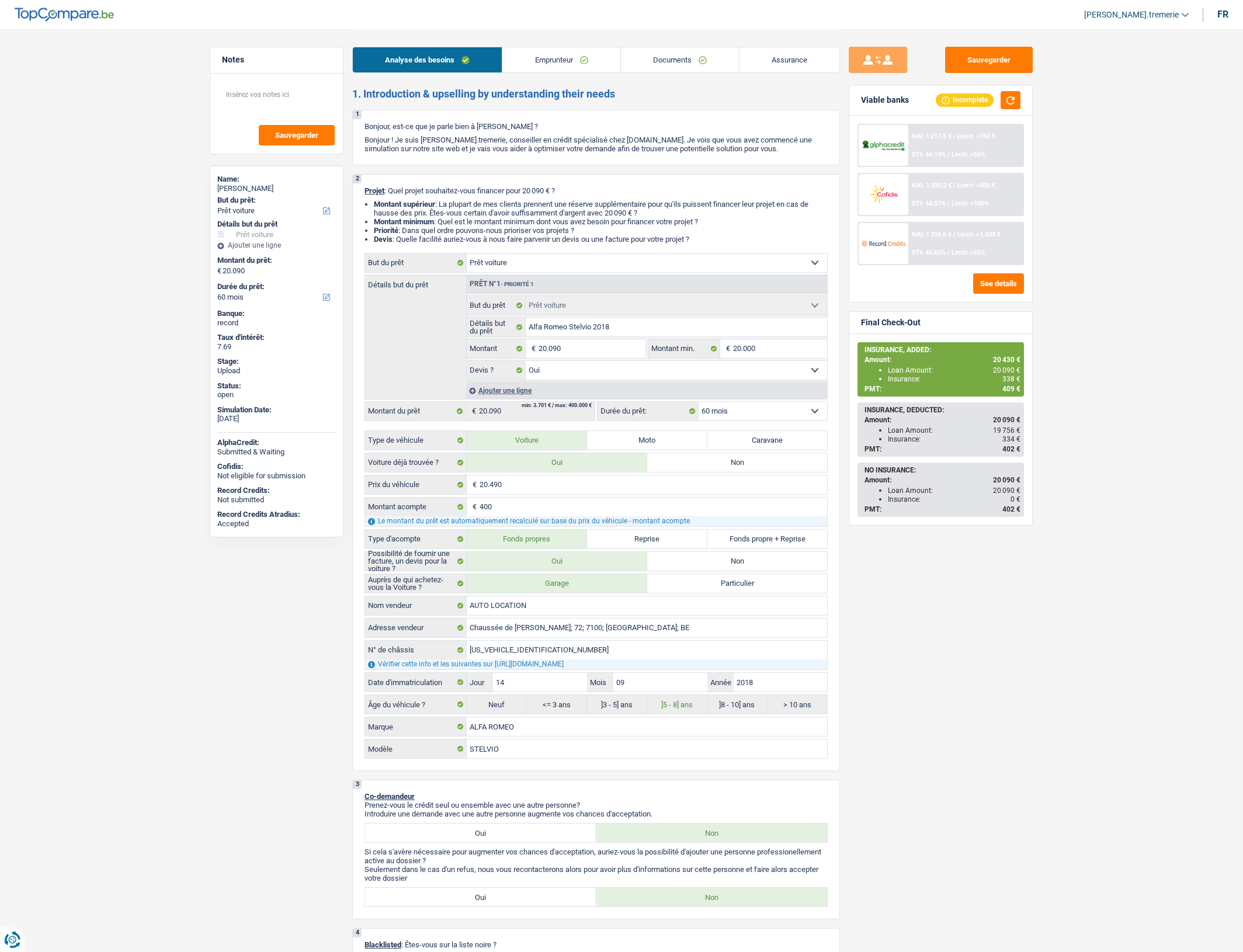
select select "car"
select select "60"
select select "car"
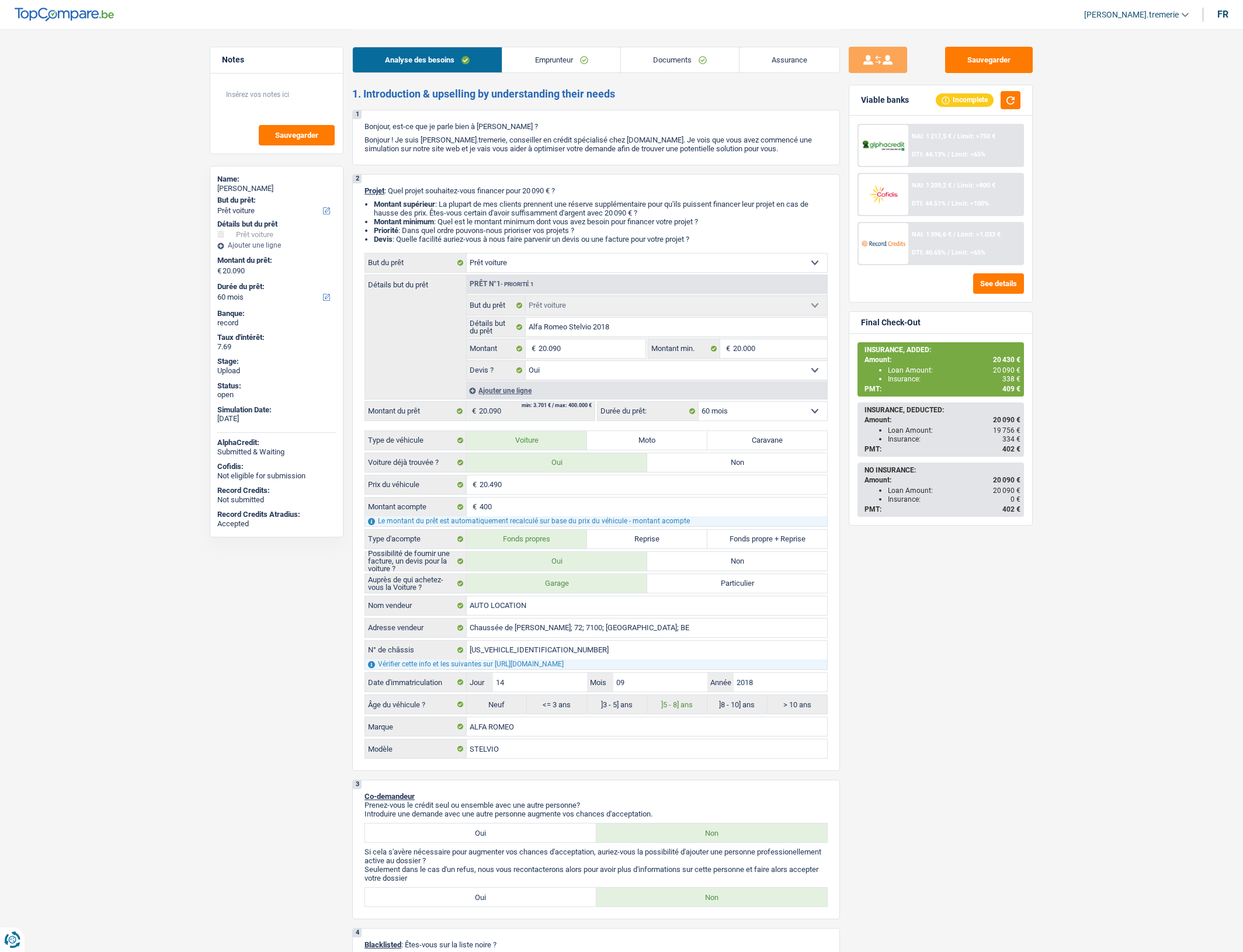
select select "yes"
select select "60"
select select "worker"
select select "netSalary"
select select "ownerWithMortgage"
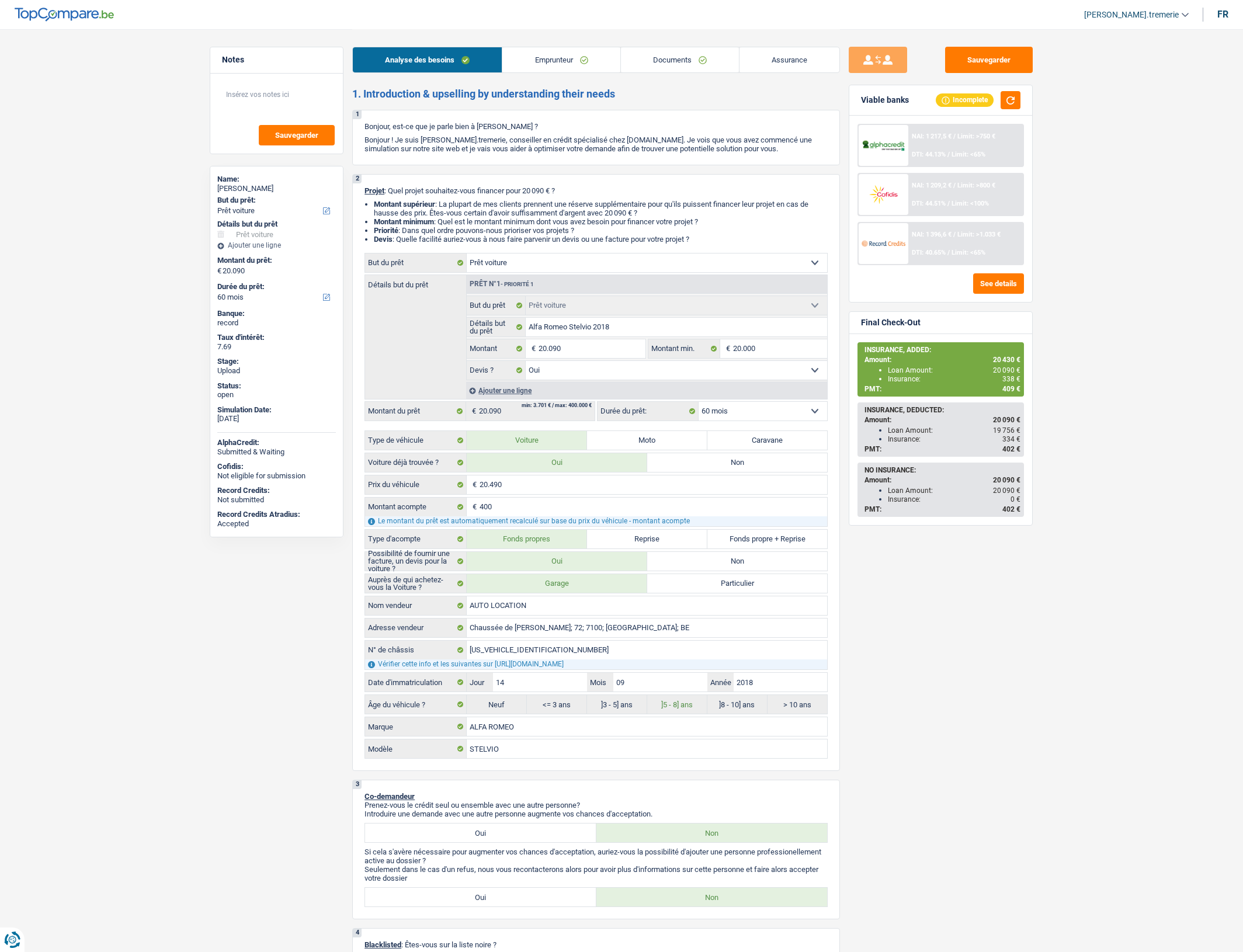
select select "mortgage"
select select "360"
select select "car"
select select "yes"
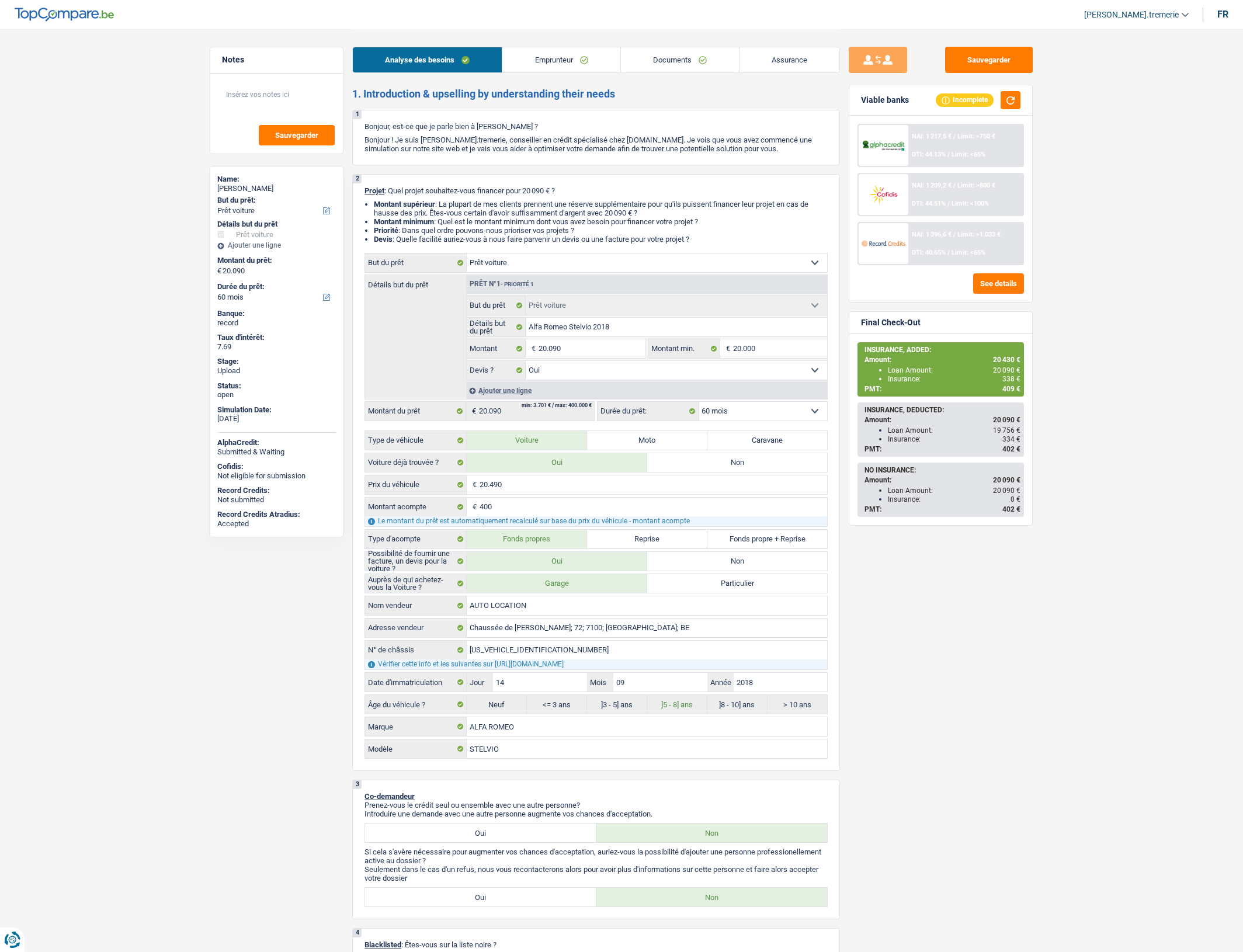
select select "60"
drag, startPoint x: 0, startPoint y: 0, endPoint x: 692, endPoint y: 59, distance: 694.5
click at [692, 59] on link "Documents" at bounding box center [679, 59] width 118 height 25
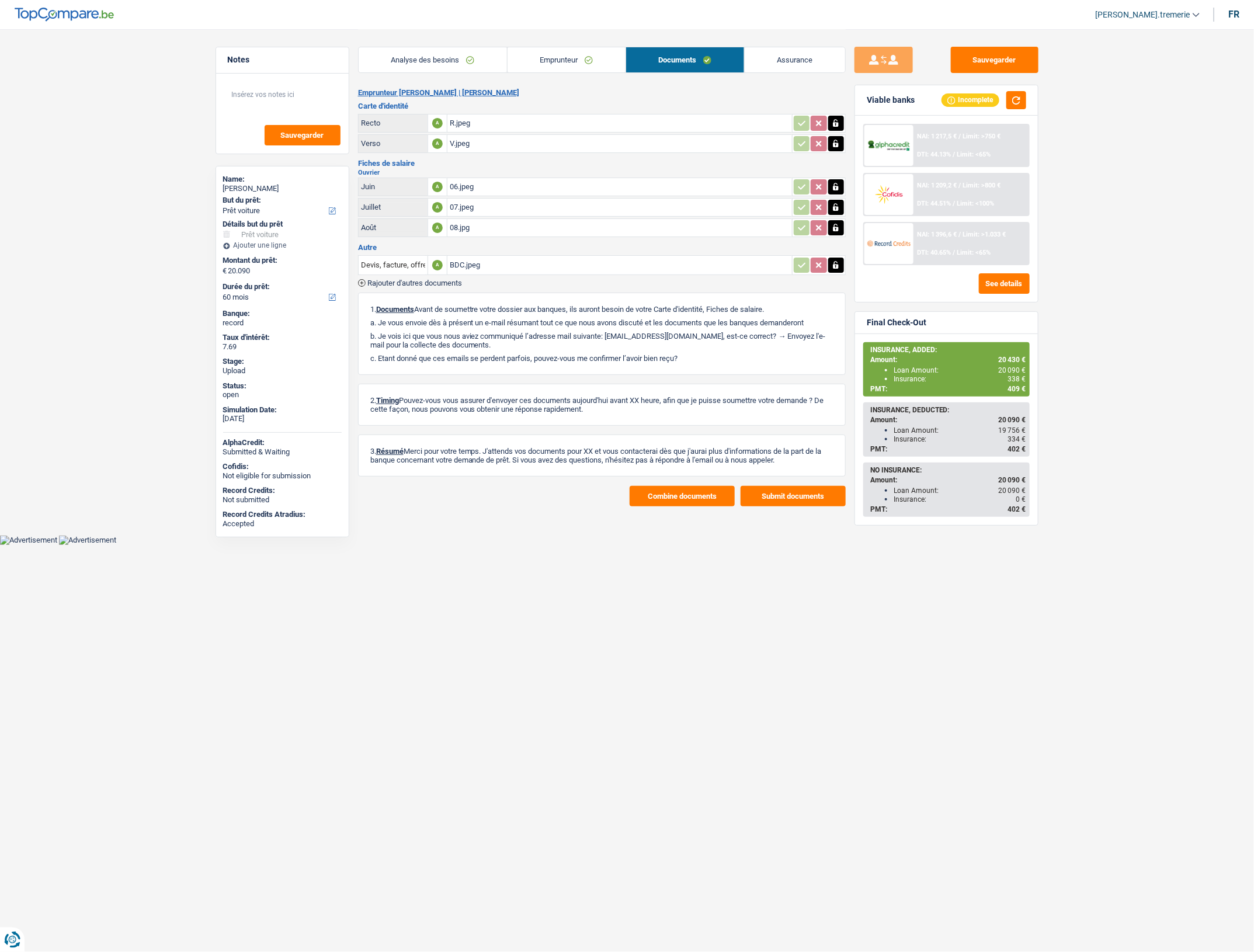
click at [407, 284] on span "Rajouter d'autres documents" at bounding box center [415, 283] width 95 height 8
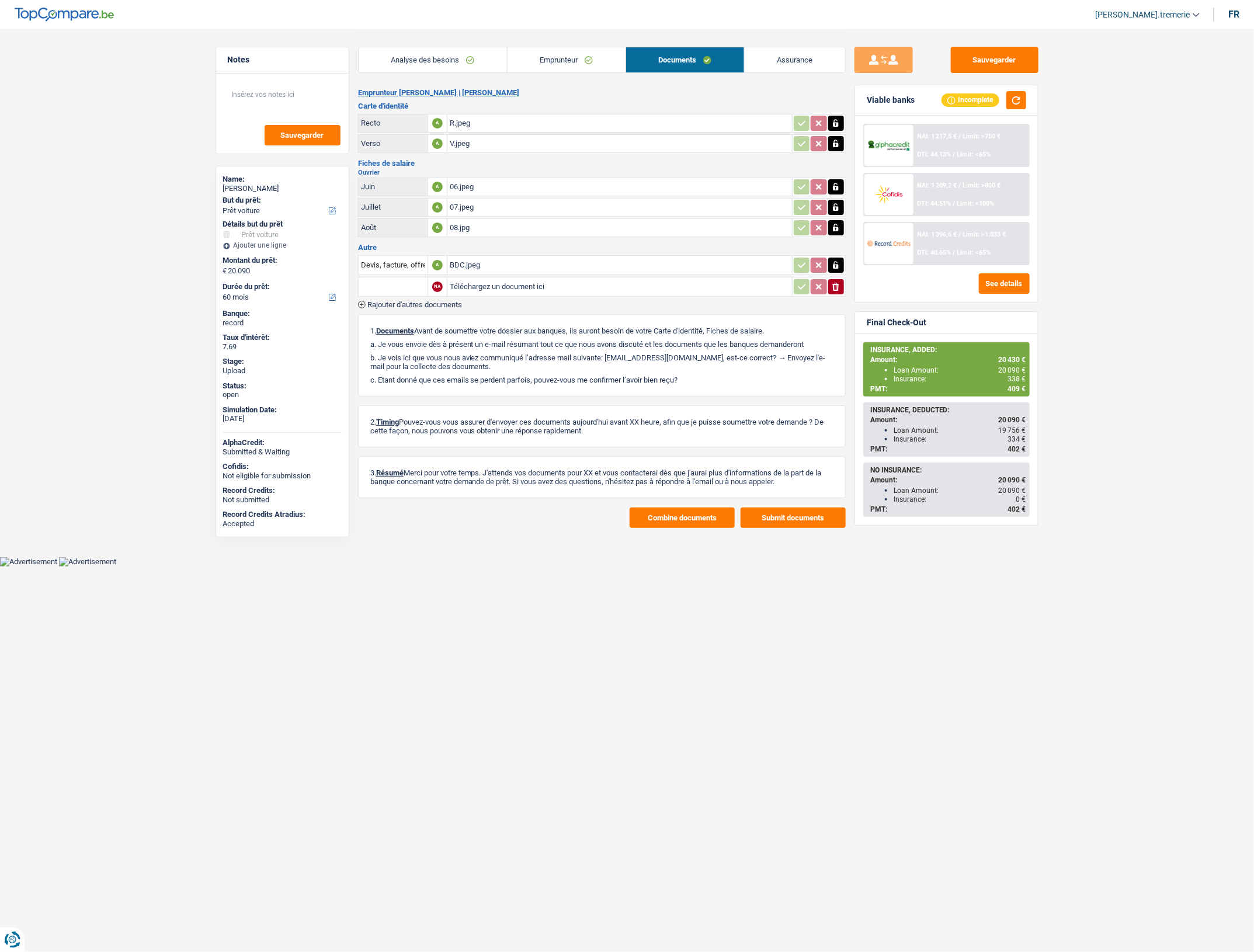
click at [382, 294] on input "text" at bounding box center [393, 287] width 64 height 19
click at [409, 354] on li "Contrat de travail" at bounding box center [442, 353] width 155 height 14
type input "Contrat de travail"
click at [471, 283] on input "Téléchargez un document ici" at bounding box center [620, 286] width 340 height 17
type input "C:\fakepath\combinepdf (28).pdf"
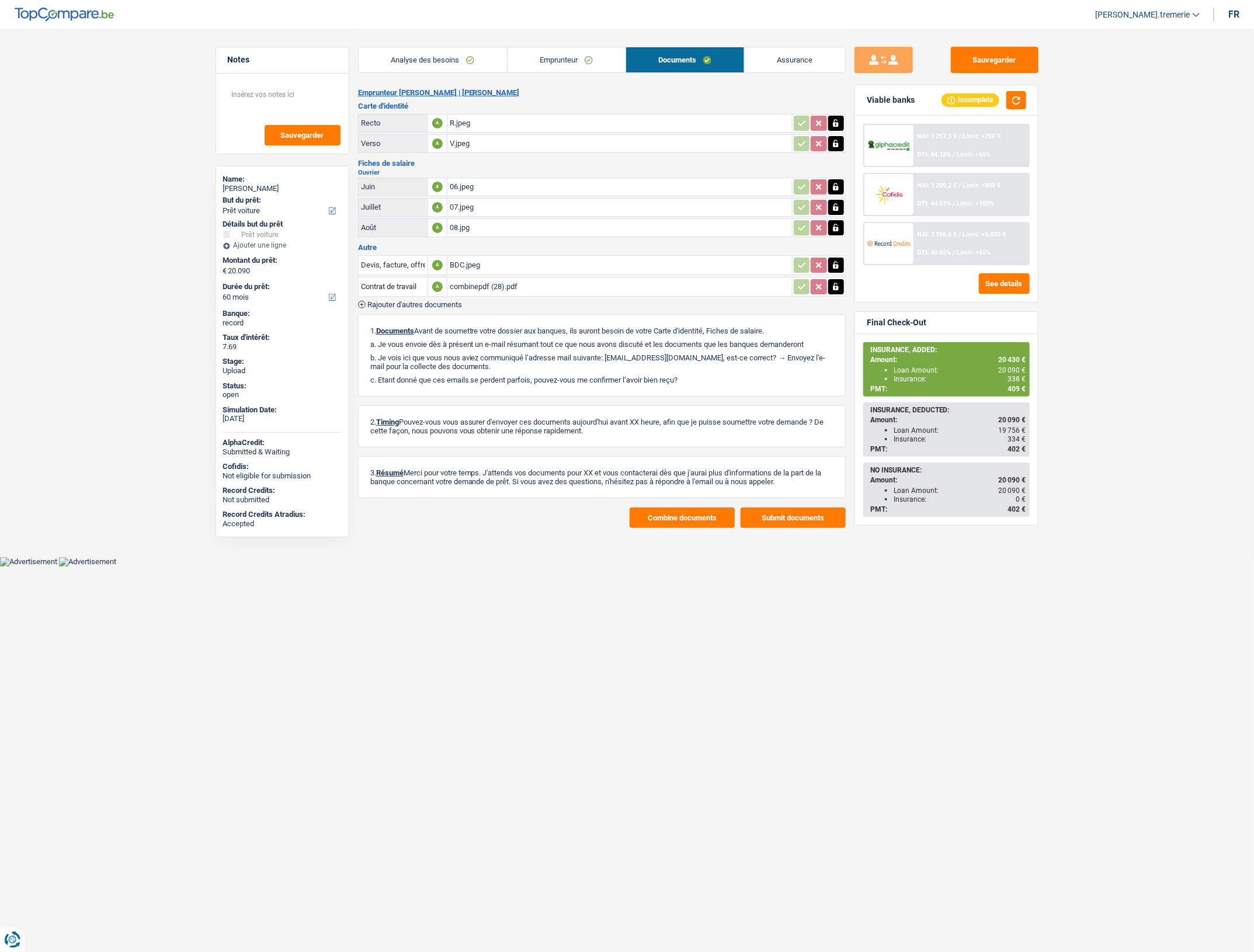
click at [408, 304] on span "Rajouter d'autres documents" at bounding box center [415, 305] width 95 height 8
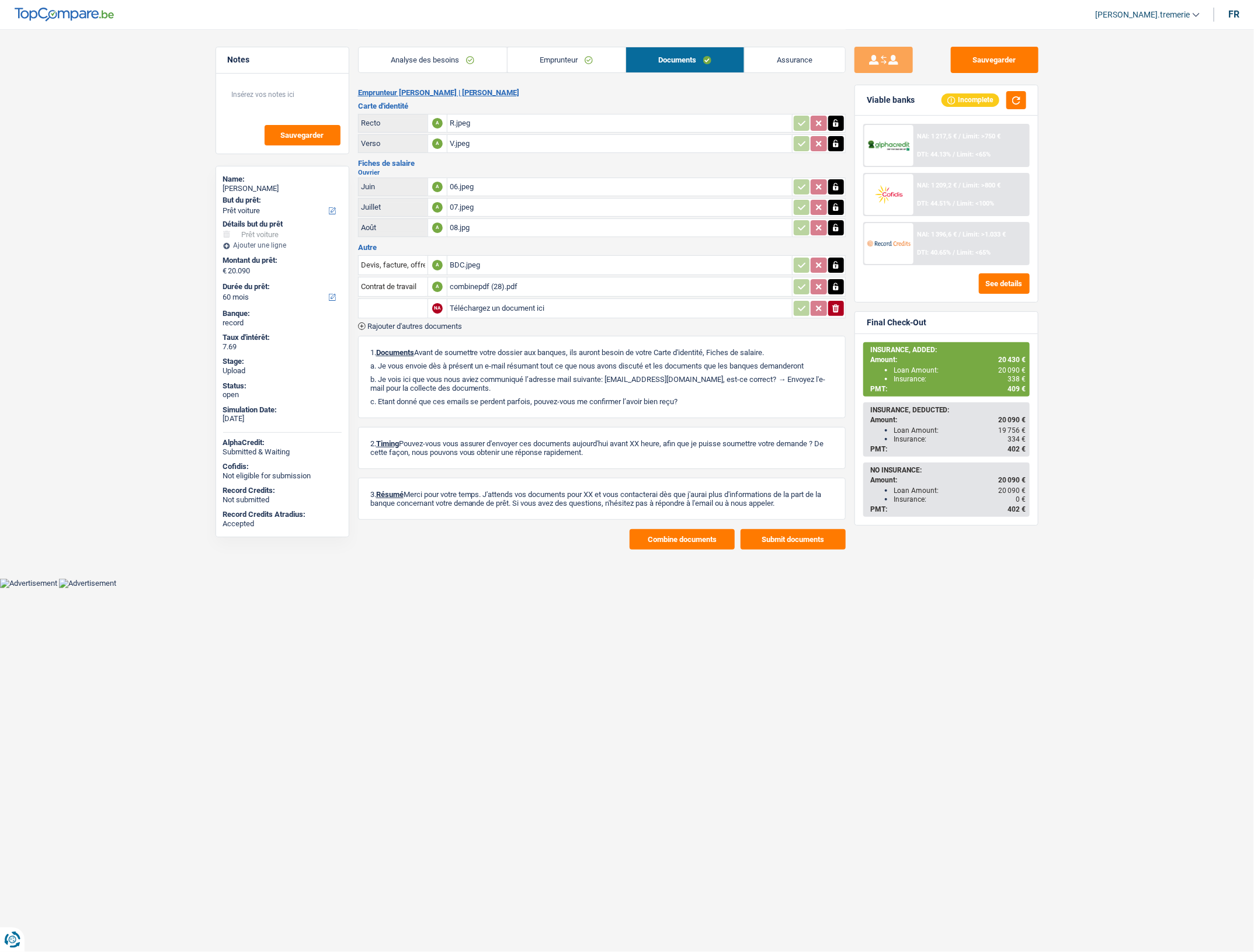
click at [403, 301] on input "text" at bounding box center [393, 308] width 64 height 19
click at [415, 382] on li "Contrat de travail" at bounding box center [442, 375] width 155 height 14
type input "Contrat de travail"
click at [498, 301] on input "Téléchargez un document ici" at bounding box center [620, 308] width 340 height 17
click at [521, 300] on input "Téléchargez un document ici" at bounding box center [620, 308] width 340 height 17
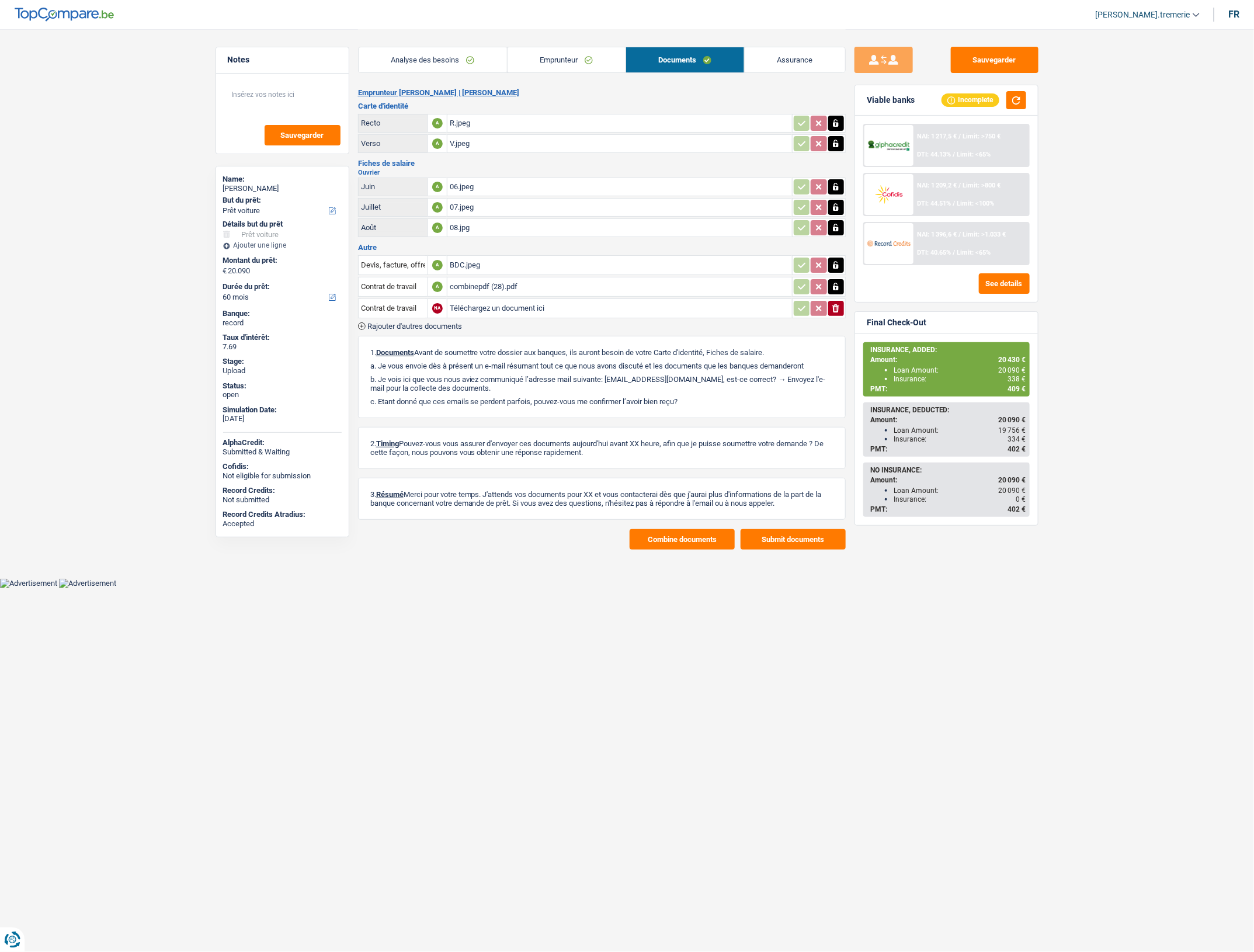
type input "C:\fakepath\combinepdf (29).pdf"
click at [997, 53] on button "Sauvegarder" at bounding box center [995, 59] width 87 height 26
click at [534, 286] on div "combinepdf (28).pdf" at bounding box center [620, 286] width 340 height 17
click at [510, 312] on div "combinepdf (29).pdf" at bounding box center [620, 308] width 340 height 17
